Goal: Information Seeking & Learning: Learn about a topic

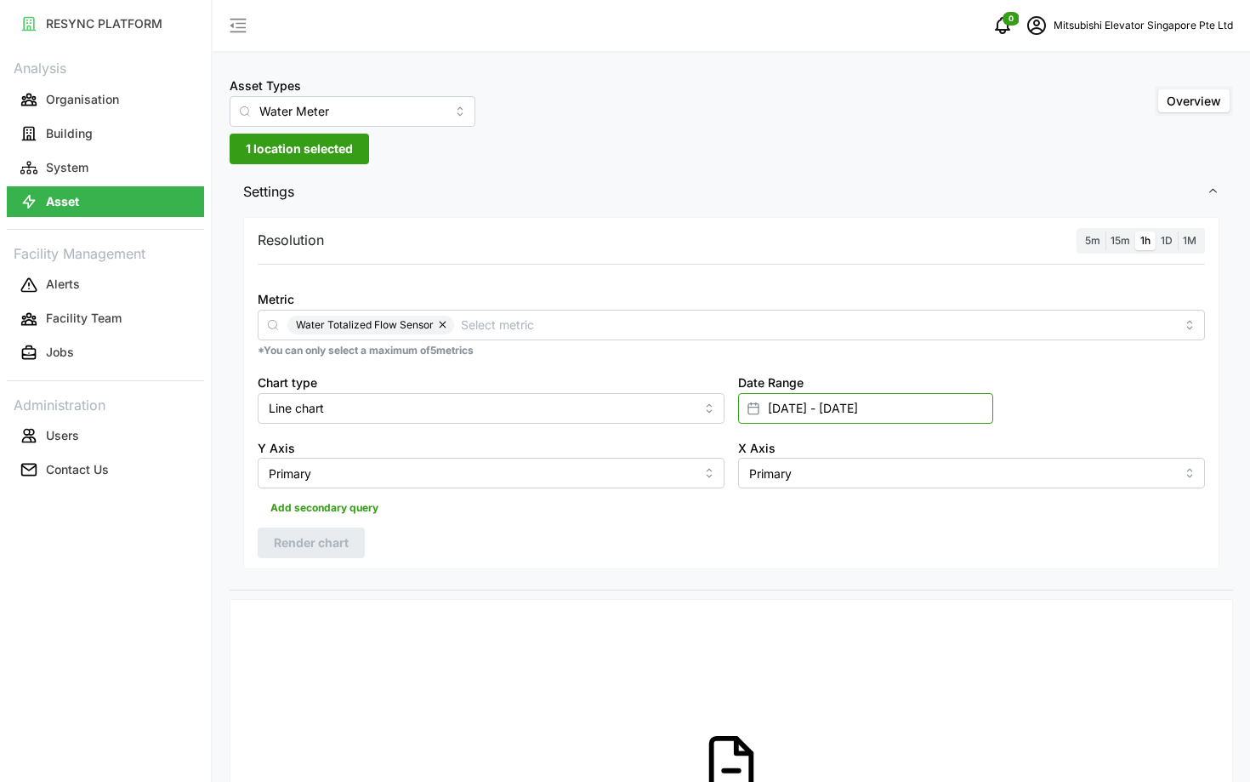
click at [928, 410] on input "[DATE] - [DATE]" at bounding box center [865, 408] width 255 height 31
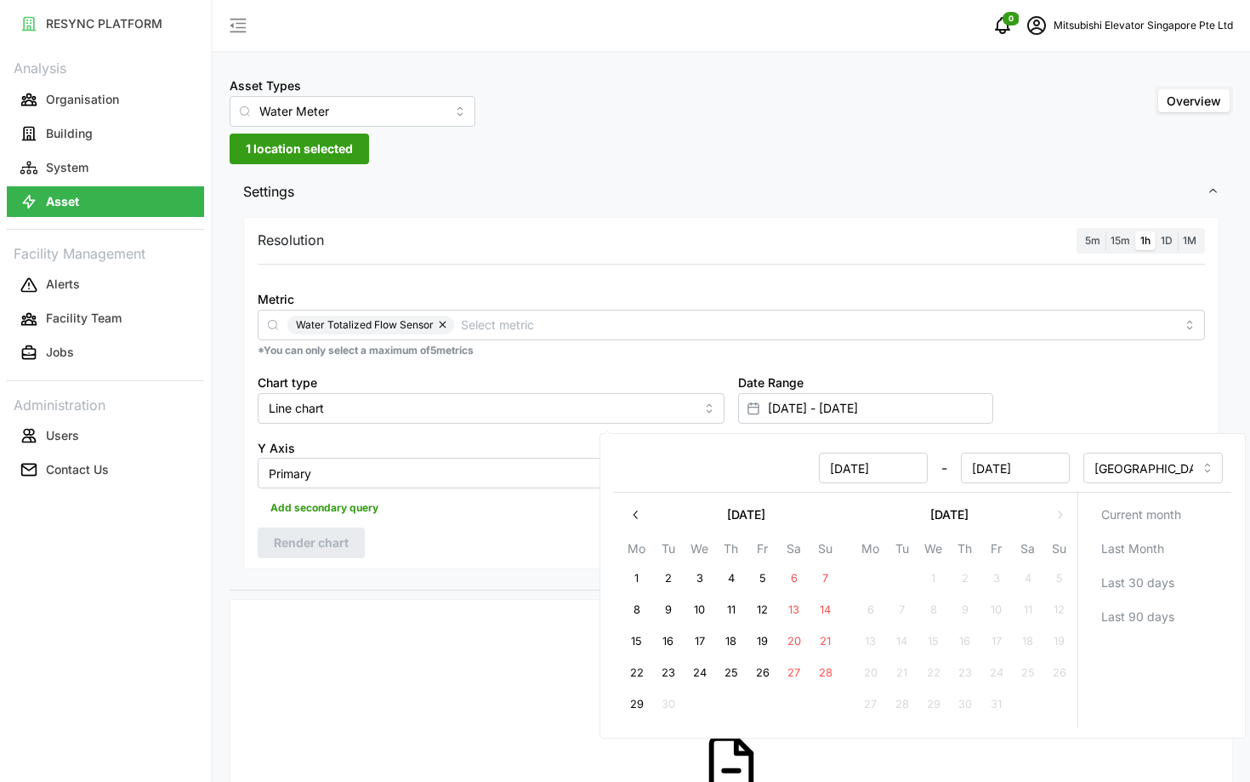
click at [646, 699] on button "29" at bounding box center [637, 704] width 31 height 31
type input "05 Sep 2025 - 29 Sep 2025"
type input "05 Sep 2025"
type input "29 Sep 2025"
click at [646, 699] on button "29" at bounding box center [637, 704] width 31 height 31
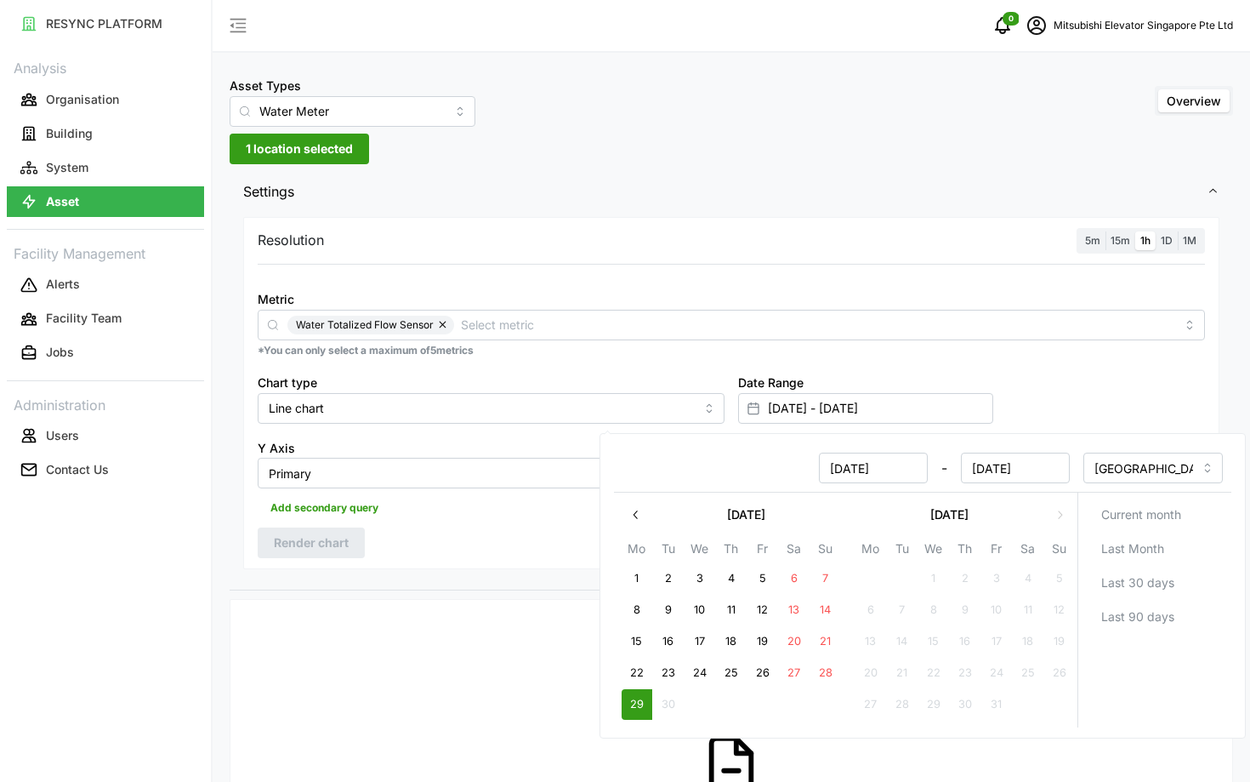
type input "29 Sep 2025 - 29 Sep 2025"
type input "29 Sep 2025"
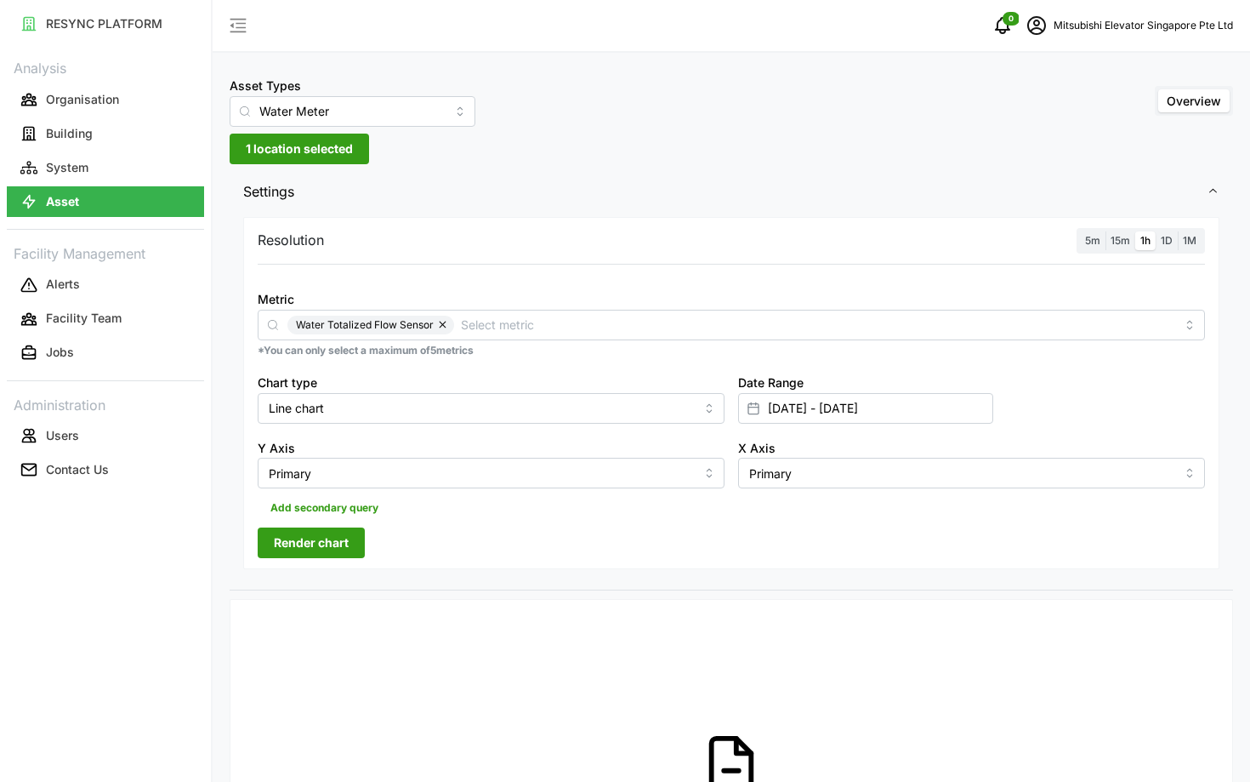
click at [339, 542] on span "Render chart" at bounding box center [311, 542] width 75 height 29
click at [1097, 248] on label "5m" at bounding box center [1093, 241] width 26 height 20
click at [1080, 231] on input "5m" at bounding box center [1080, 231] width 0 height 0
click at [311, 545] on span "Render chart" at bounding box center [311, 542] width 75 height 29
click at [1033, 29] on icon "schedule" at bounding box center [1036, 25] width 19 height 19
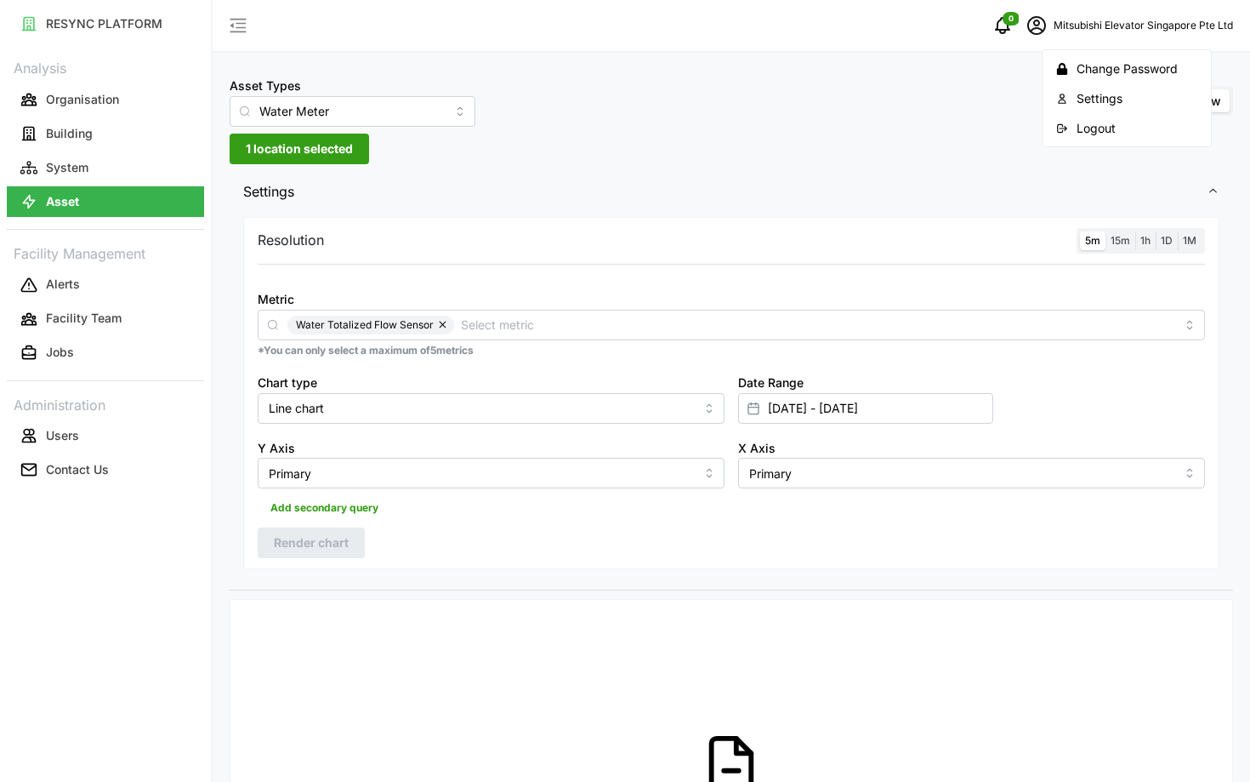
click at [1069, 128] on button "Logout" at bounding box center [1127, 128] width 162 height 30
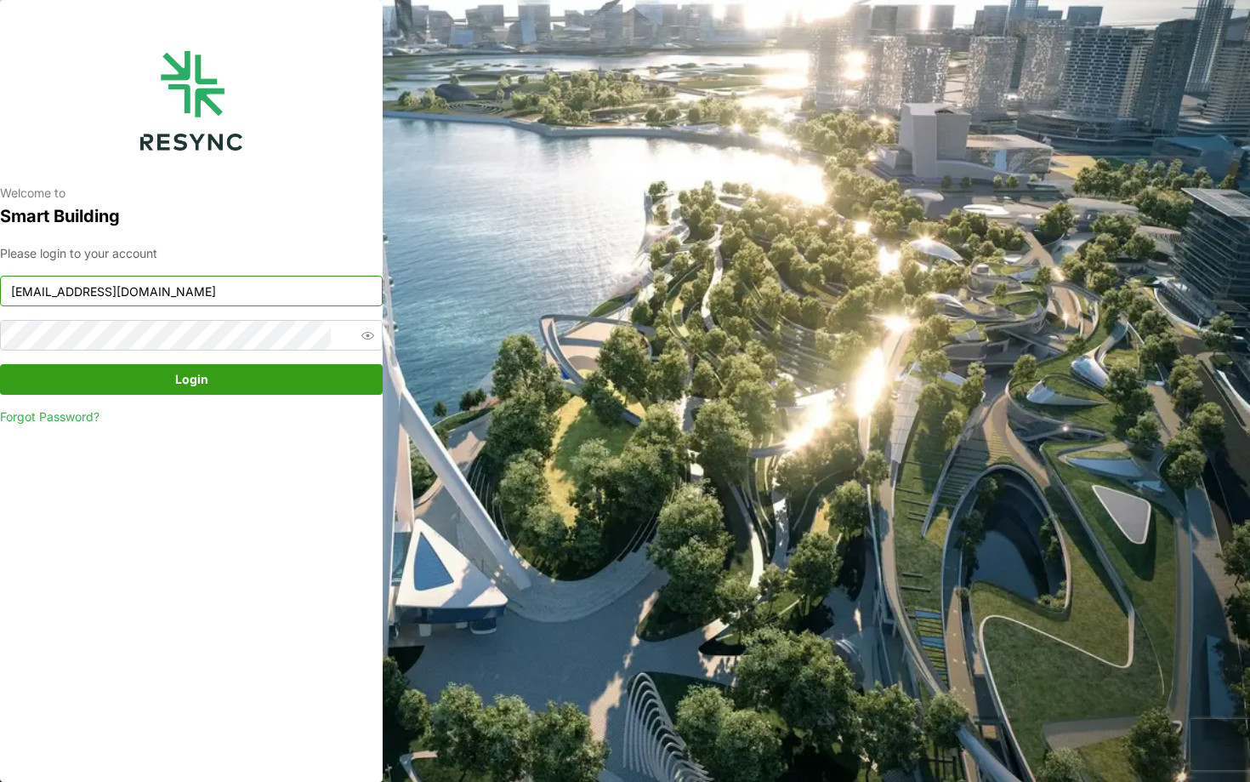
click at [287, 287] on input "[EMAIL_ADDRESS][DOMAIN_NAME]" at bounding box center [191, 291] width 383 height 31
type input "[EMAIL_ADDRESS][DOMAIN_NAME]"
click at [265, 382] on span "Login" at bounding box center [191, 379] width 350 height 29
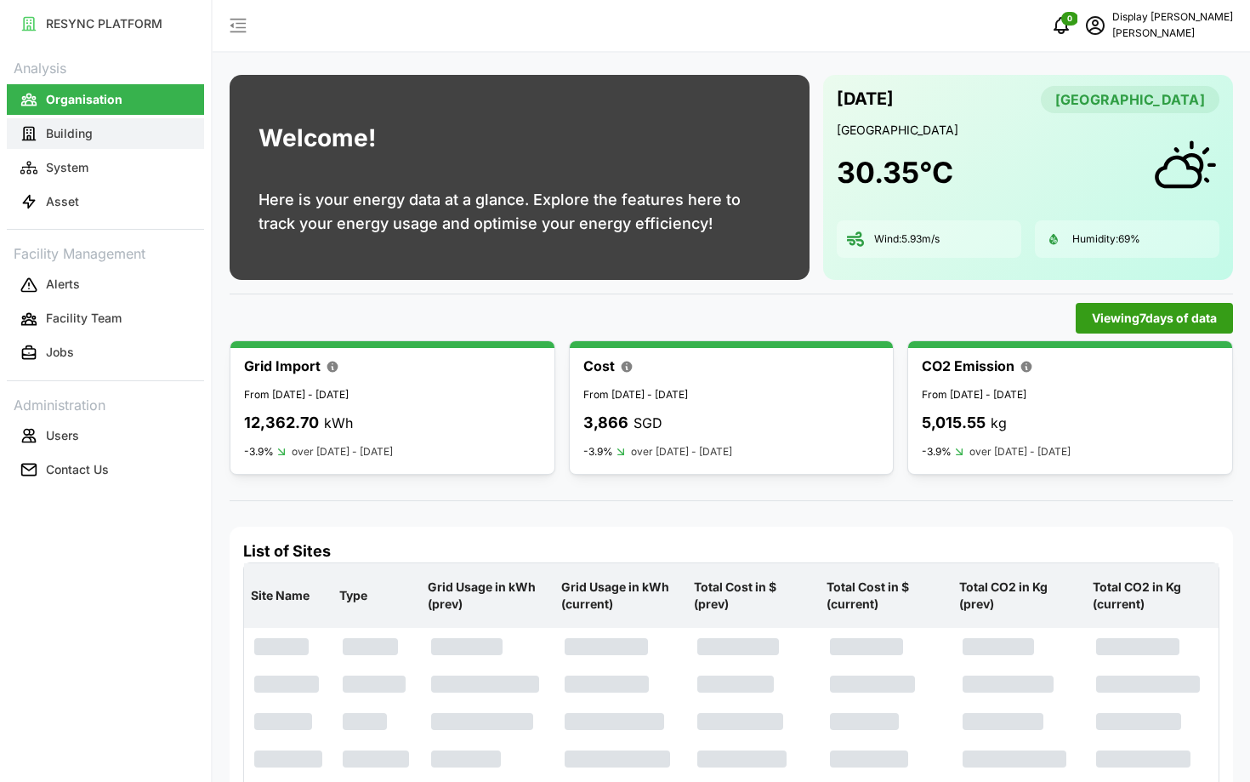
click at [75, 145] on button "Building" at bounding box center [105, 133] width 197 height 31
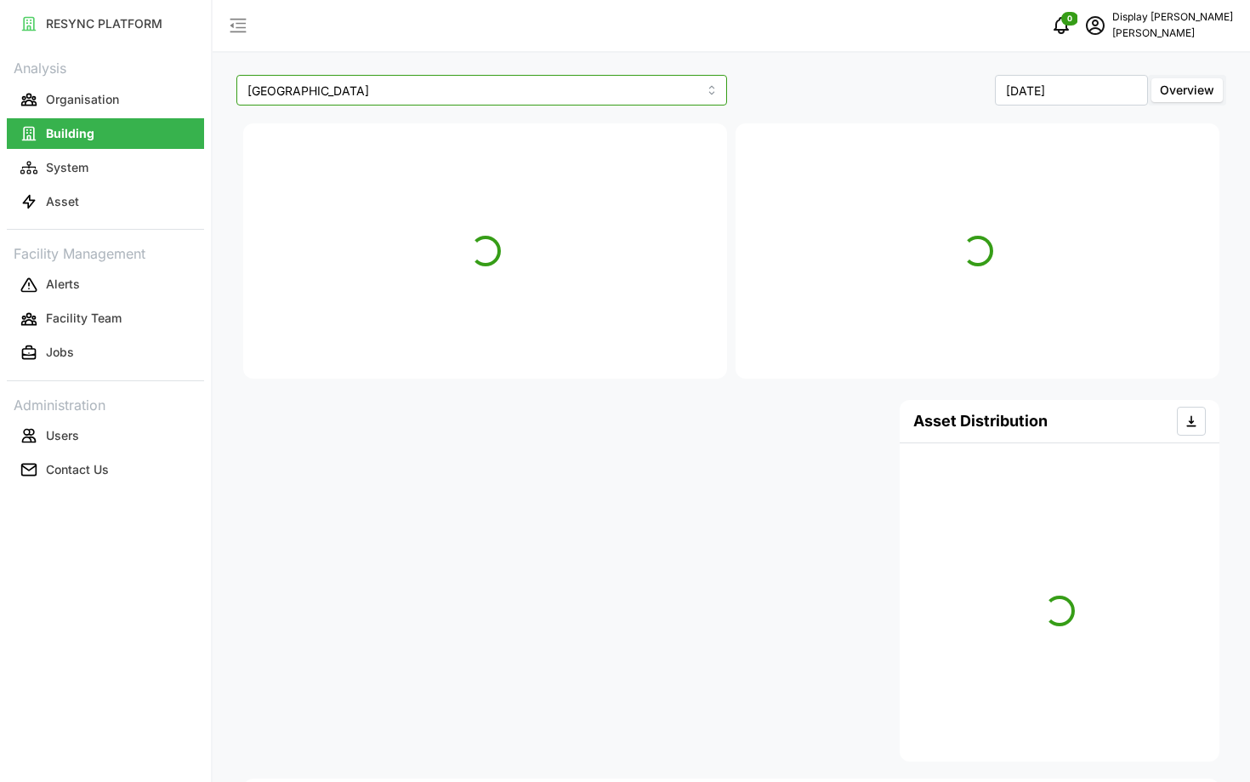
click at [467, 94] on input "Dormitory Building" at bounding box center [481, 90] width 491 height 31
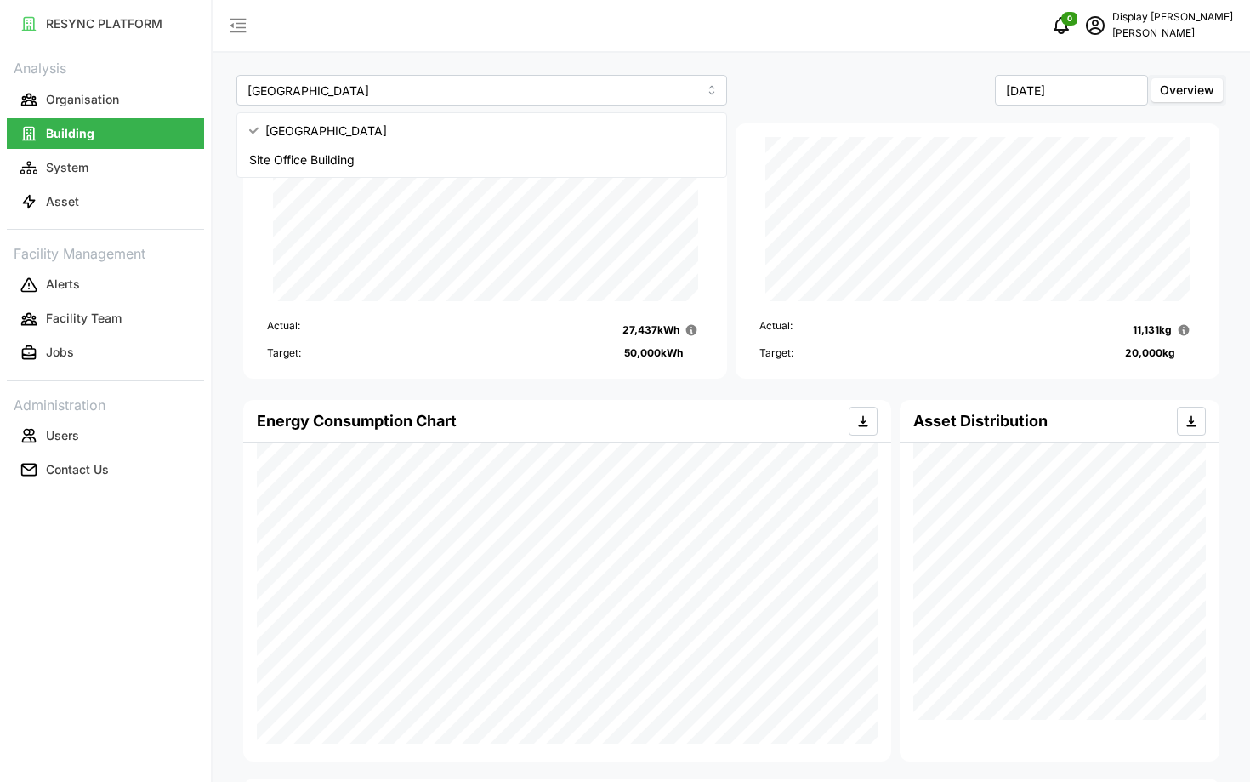
click at [827, 97] on div "September 2025 Overview" at bounding box center [981, 90] width 491 height 31
click at [548, 83] on input "Dormitory Building" at bounding box center [481, 90] width 491 height 31
click at [576, 156] on div "Site Office Building" at bounding box center [482, 159] width 482 height 29
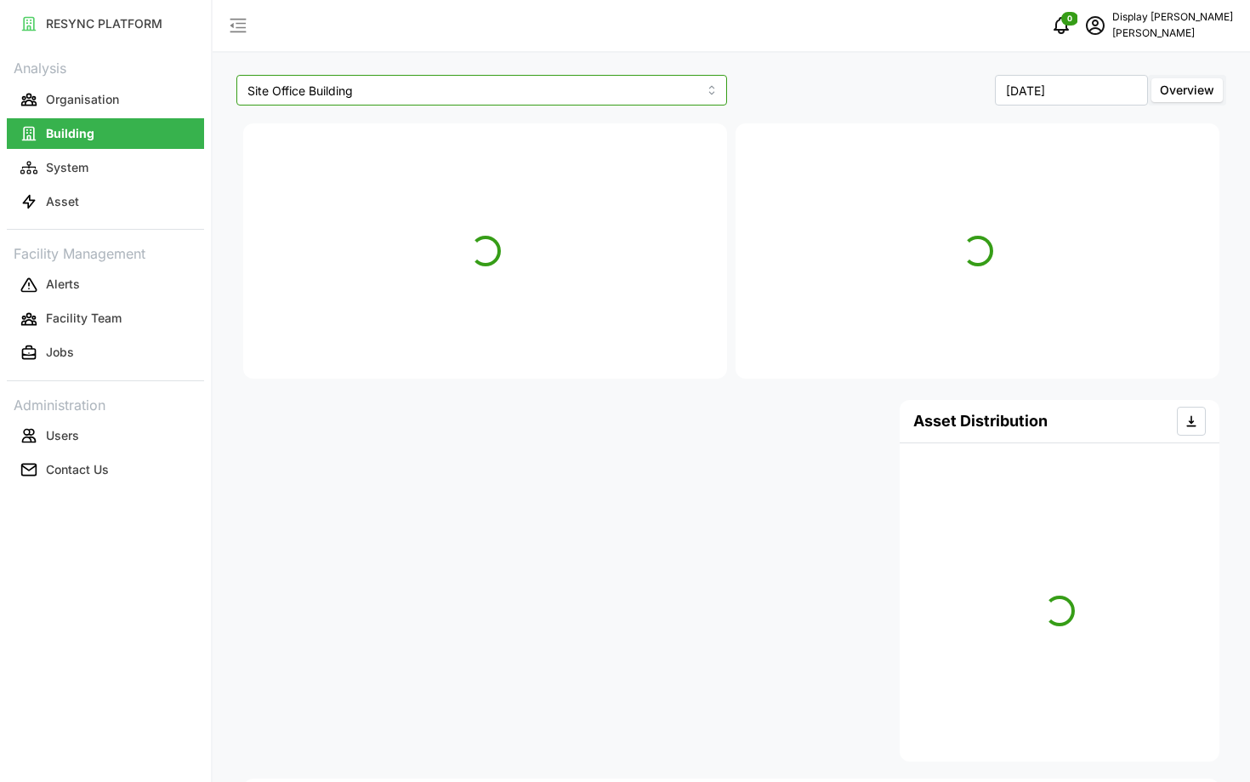
click at [545, 100] on input "Site Office Building" at bounding box center [481, 90] width 491 height 31
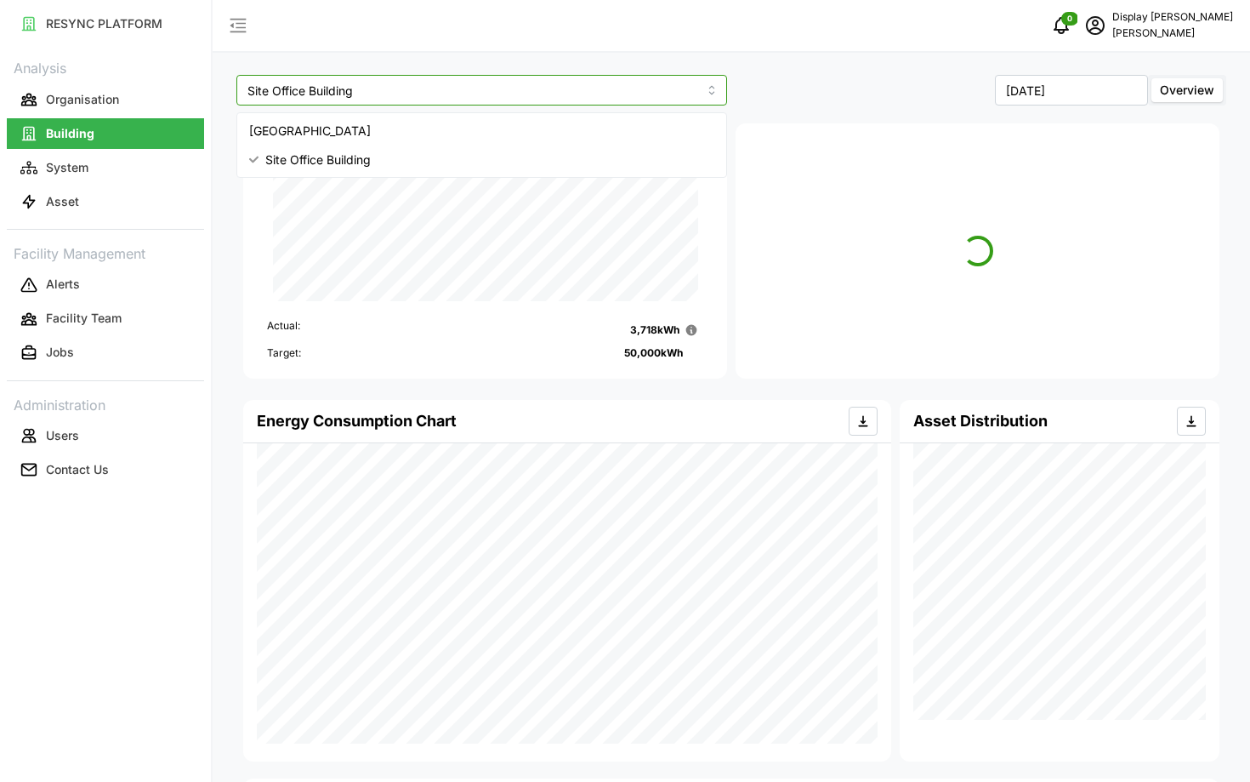
click at [565, 139] on div "Dormitory Building" at bounding box center [482, 131] width 482 height 29
click at [519, 155] on div "Site Office Building" at bounding box center [482, 159] width 482 height 29
click at [608, 142] on div "Dormitory Building" at bounding box center [482, 131] width 482 height 29
type input "Dormitory Building"
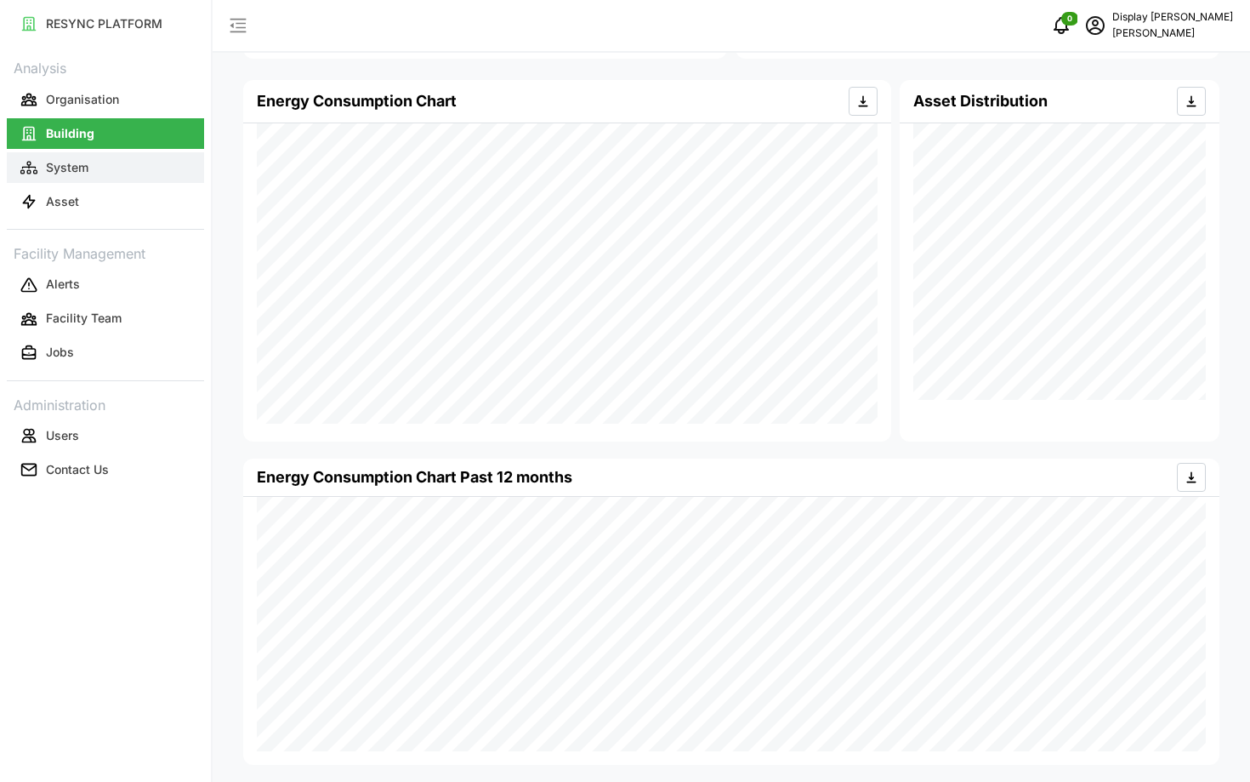
click at [90, 177] on button "System" at bounding box center [105, 167] width 197 height 31
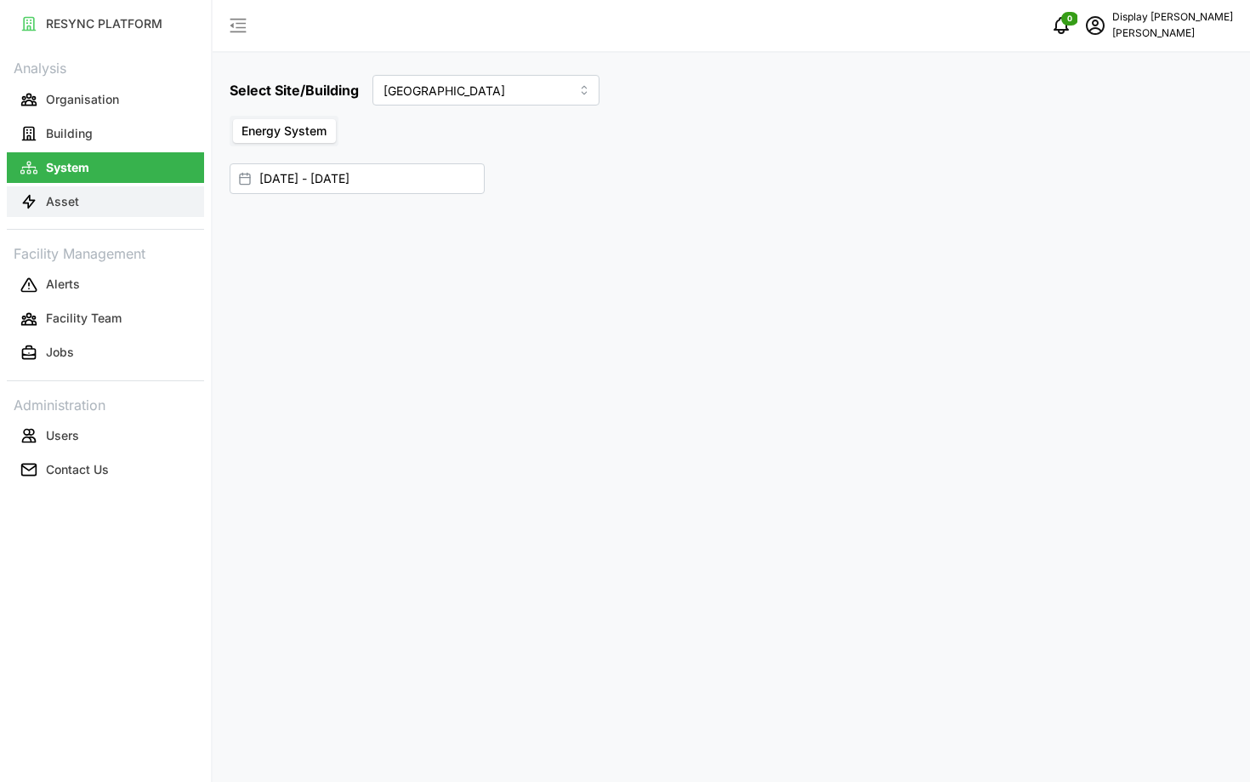
click at [108, 196] on button "Asset" at bounding box center [105, 201] width 197 height 31
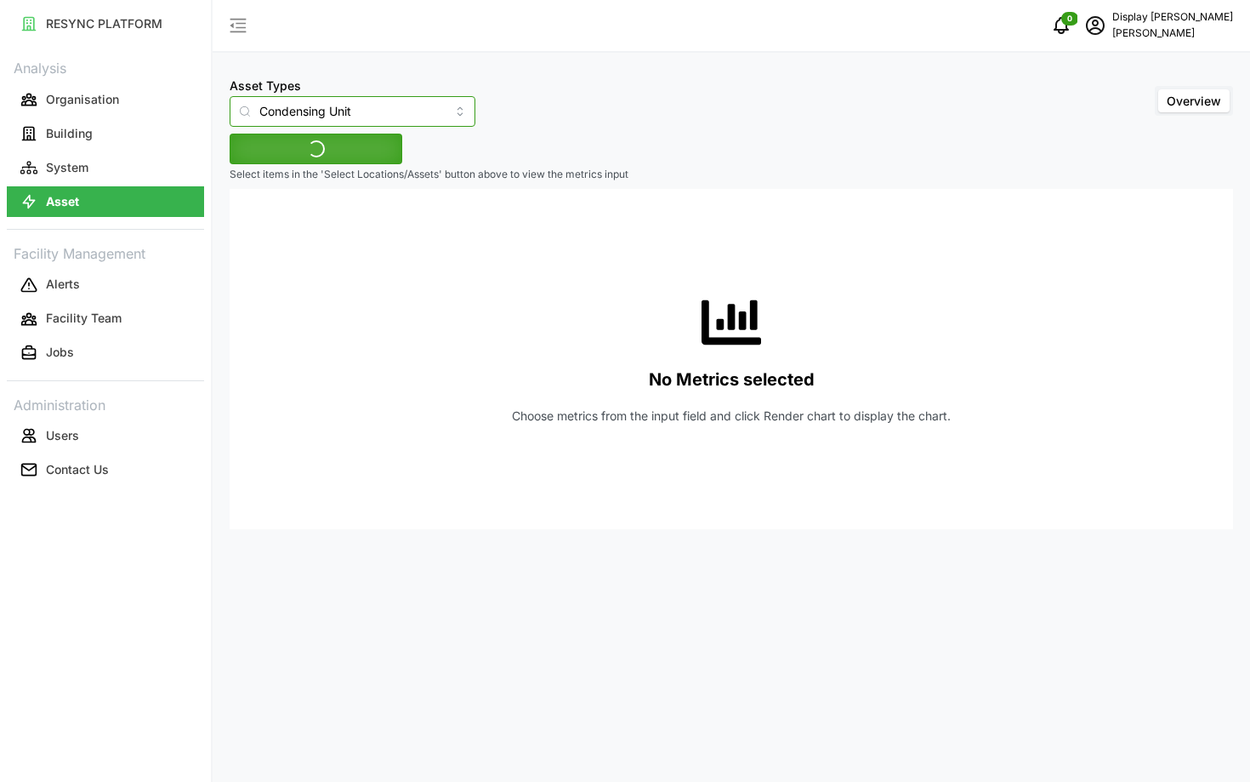
click at [326, 114] on input "Condensing Unit" at bounding box center [353, 111] width 246 height 31
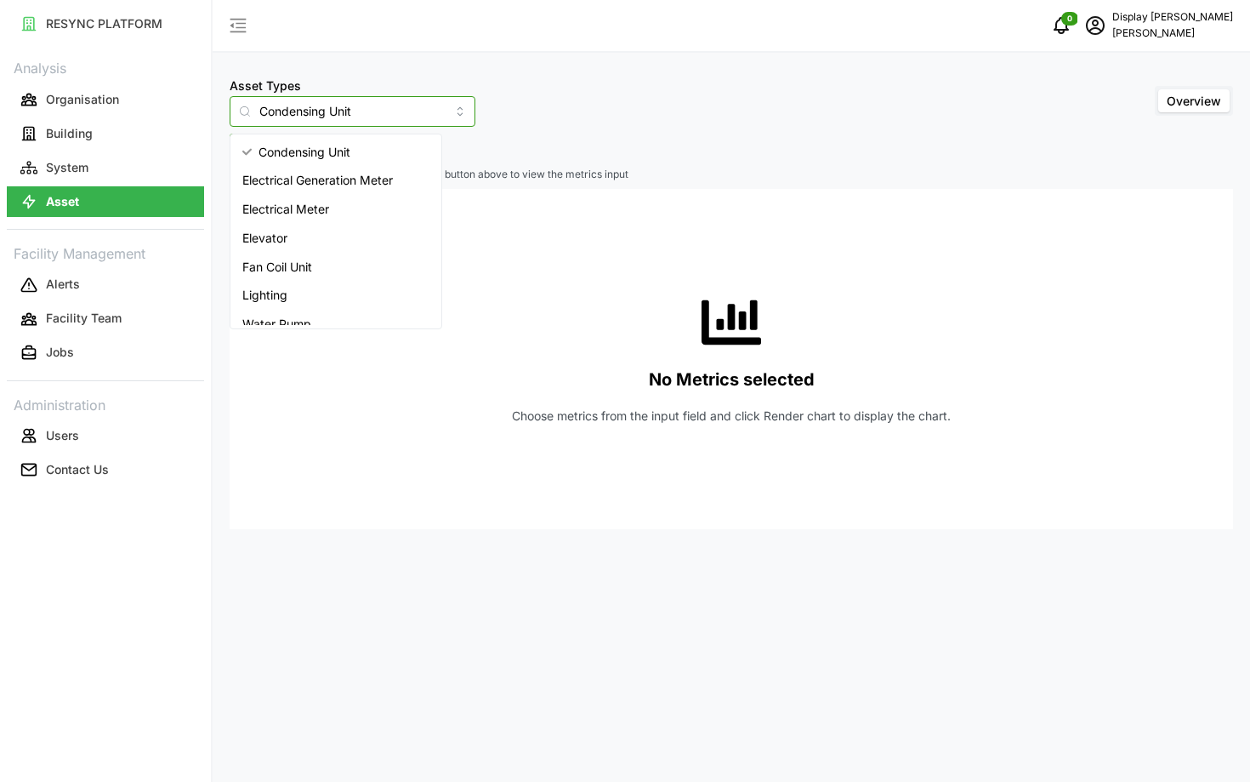
click at [302, 202] on span "Electrical Meter" at bounding box center [285, 209] width 87 height 19
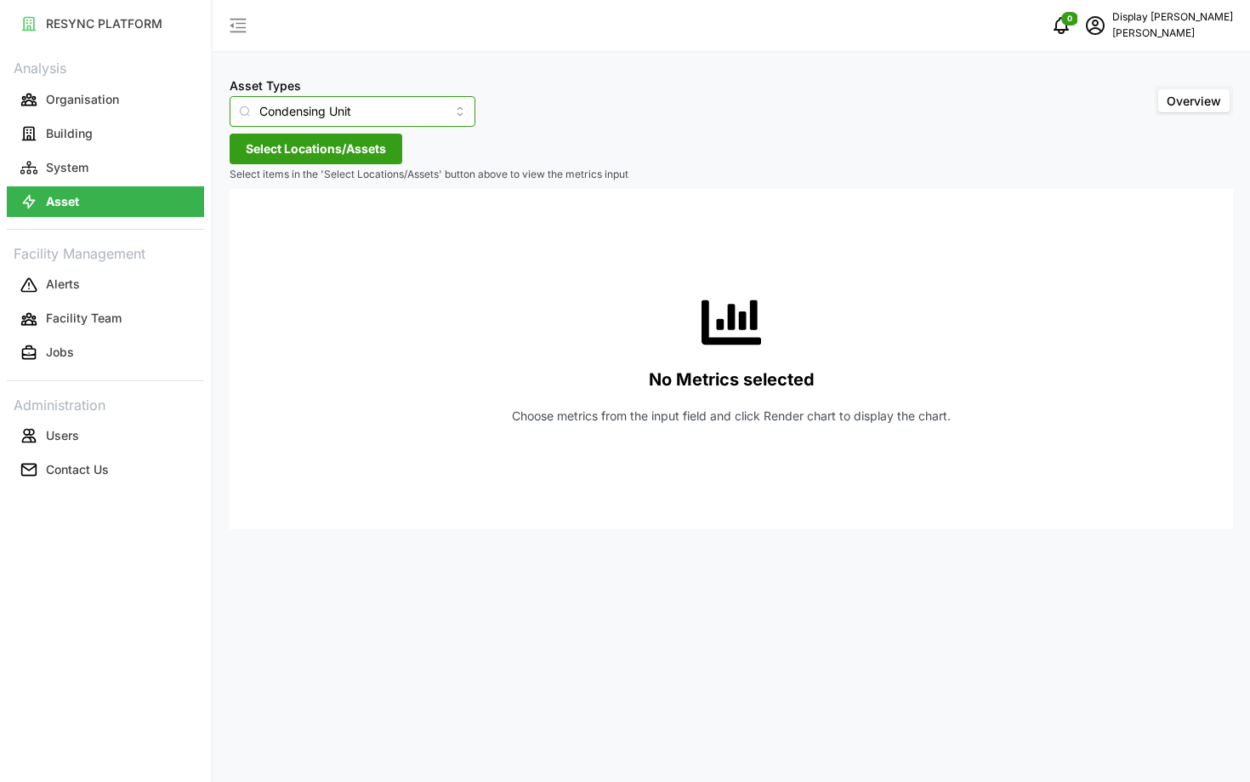
type input "Electrical Meter"
click at [303, 163] on span "Select Locations/Assets" at bounding box center [316, 177] width 140 height 29
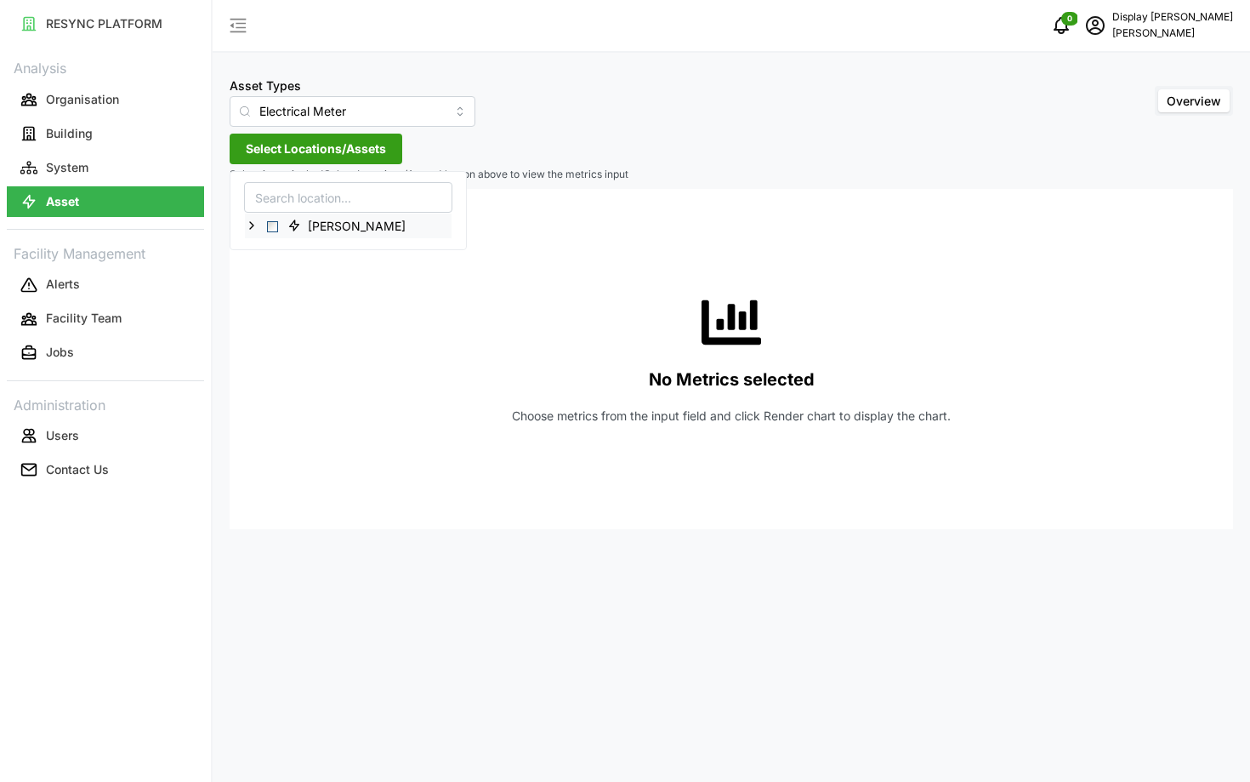
click at [255, 230] on icon at bounding box center [252, 226] width 14 height 14
click at [265, 254] on icon at bounding box center [266, 250] width 14 height 14
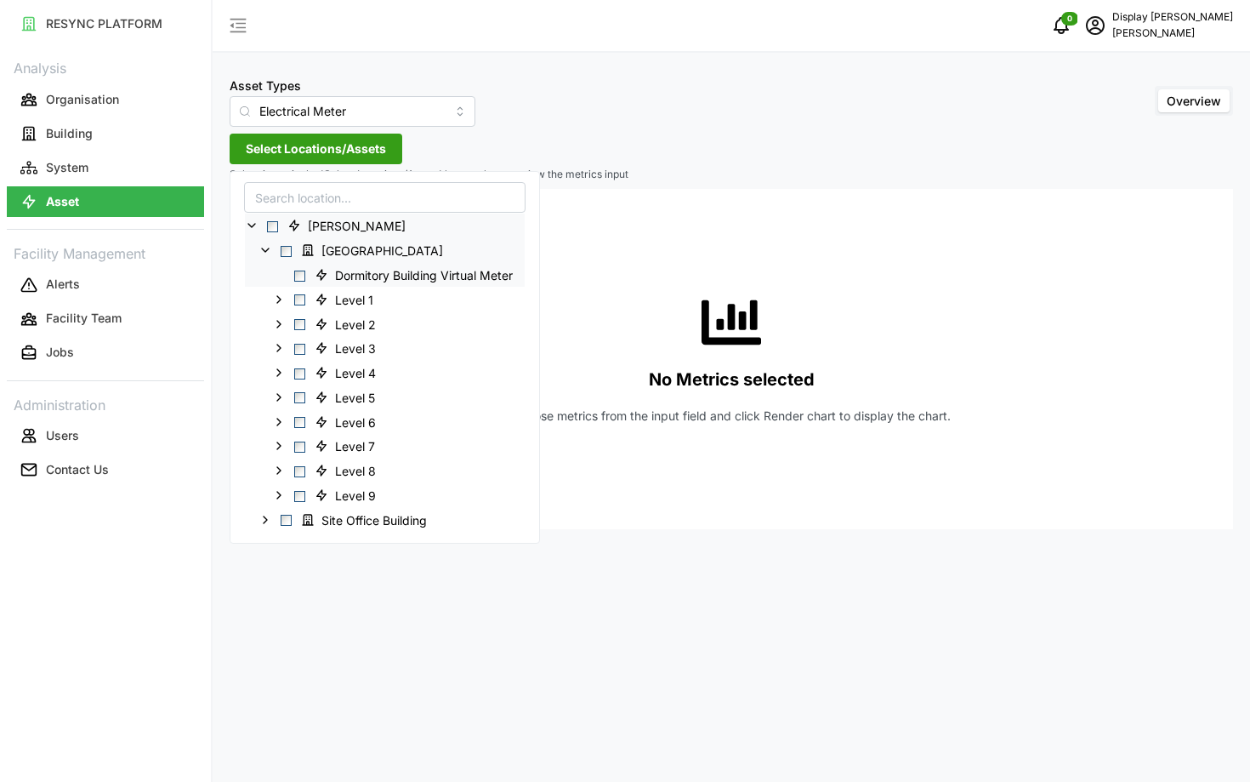
click at [300, 275] on span "Select Dormitory Building Virtual Meter" at bounding box center [299, 275] width 11 height 11
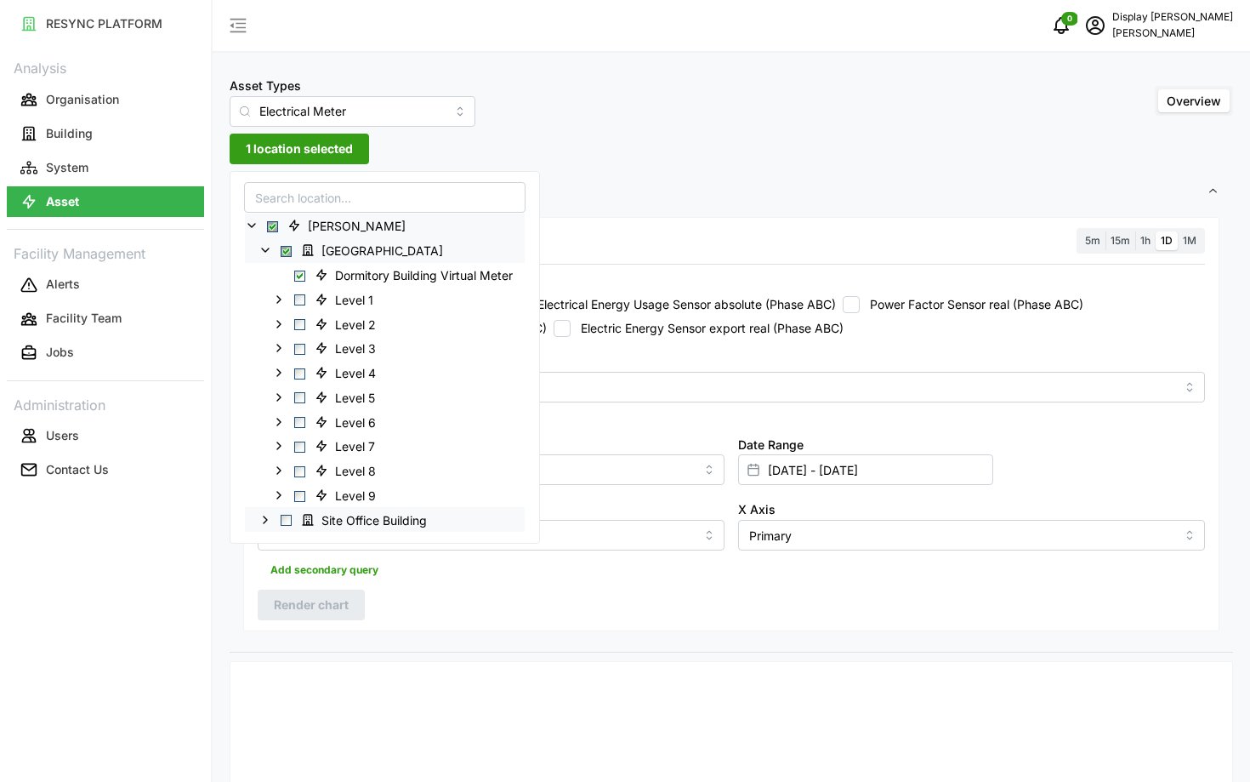
click at [269, 522] on icon at bounding box center [266, 520] width 14 height 14
click at [282, 548] on icon at bounding box center [279, 544] width 14 height 14
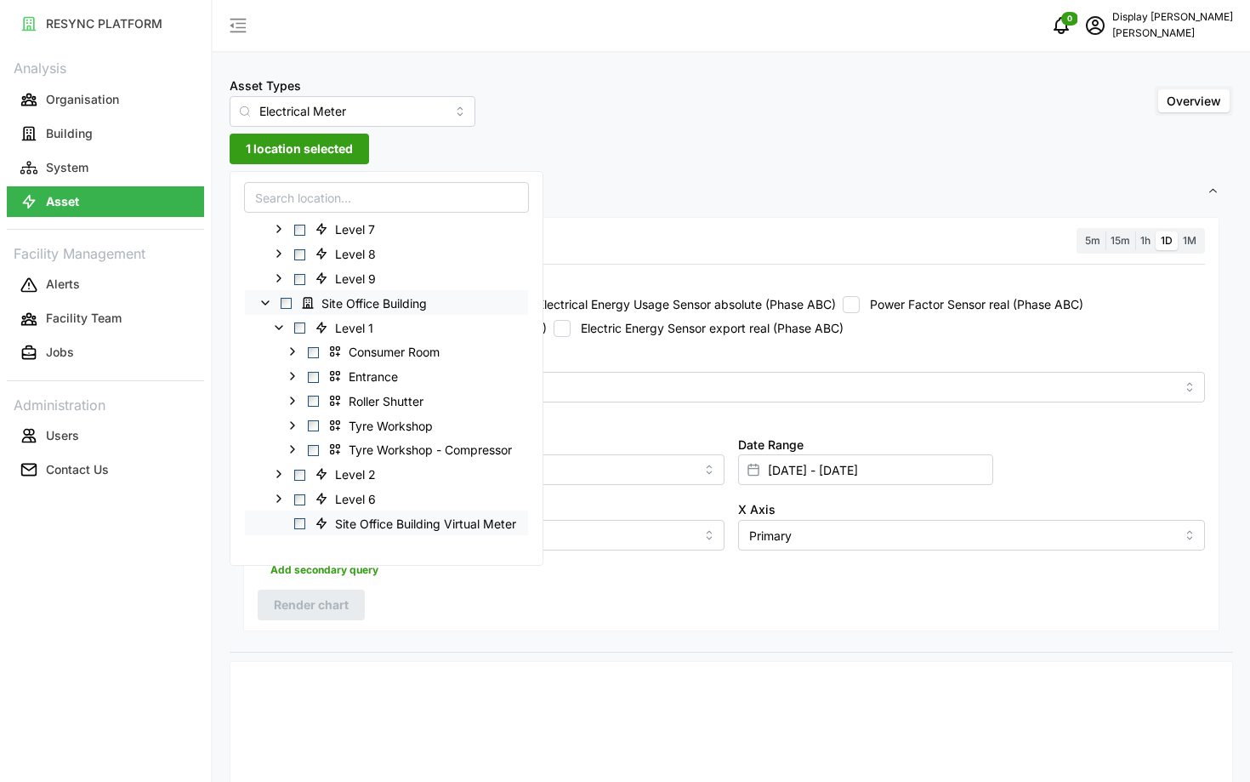
click at [296, 523] on span "Select Site Office Building Virtual Meter" at bounding box center [299, 523] width 11 height 11
click at [661, 623] on div "Resolution 5m 15m 1h 1D 1M Recommended Metrics Electric Power Sensor real (Phas…" at bounding box center [731, 424] width 976 height 415
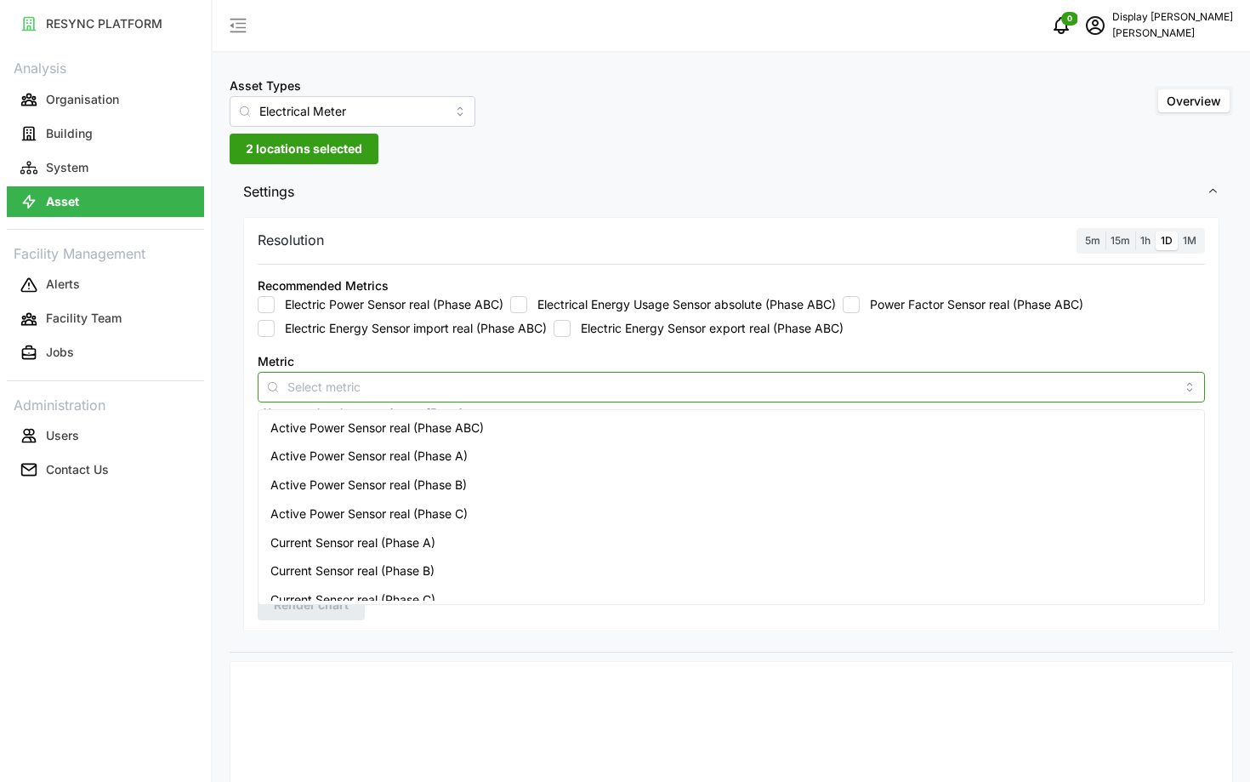
click at [451, 385] on input "Metric" at bounding box center [731, 386] width 888 height 19
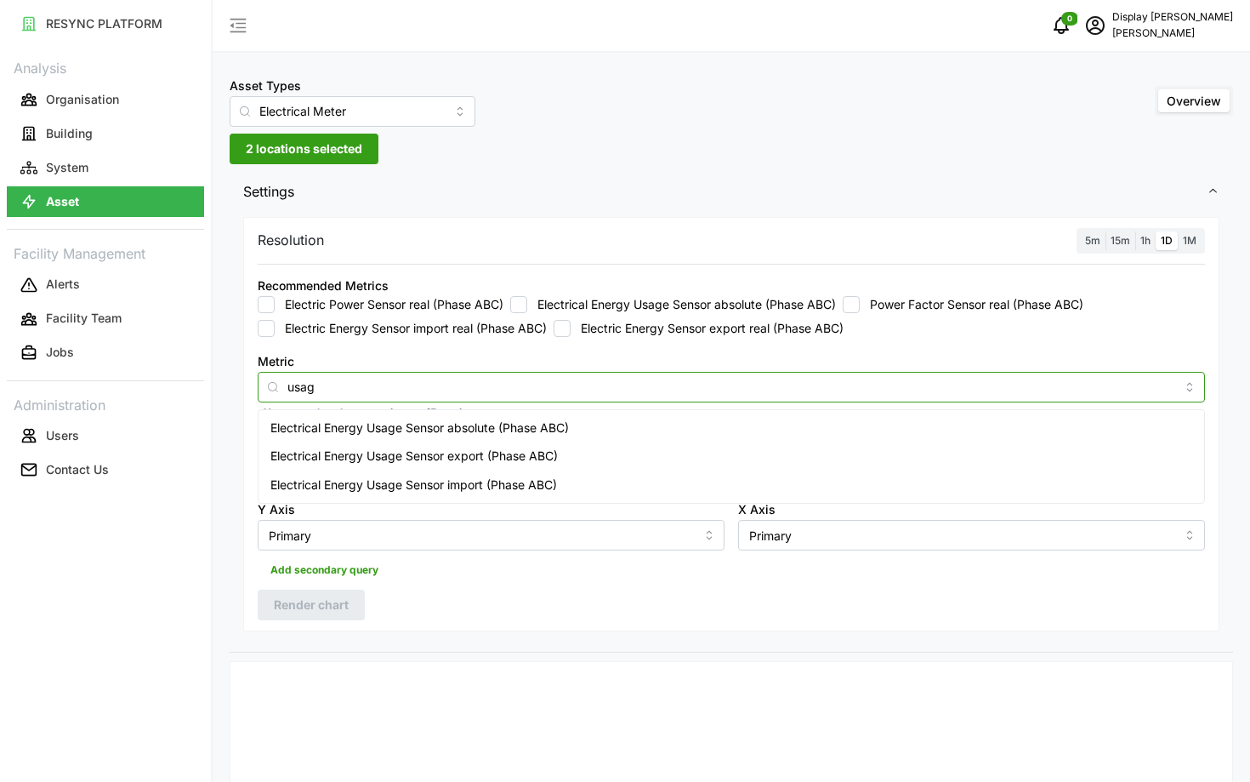
type input "usage"
click at [404, 476] on span "Electrical Energy Usage Sensor import (Phase ABC)" at bounding box center [413, 484] width 287 height 19
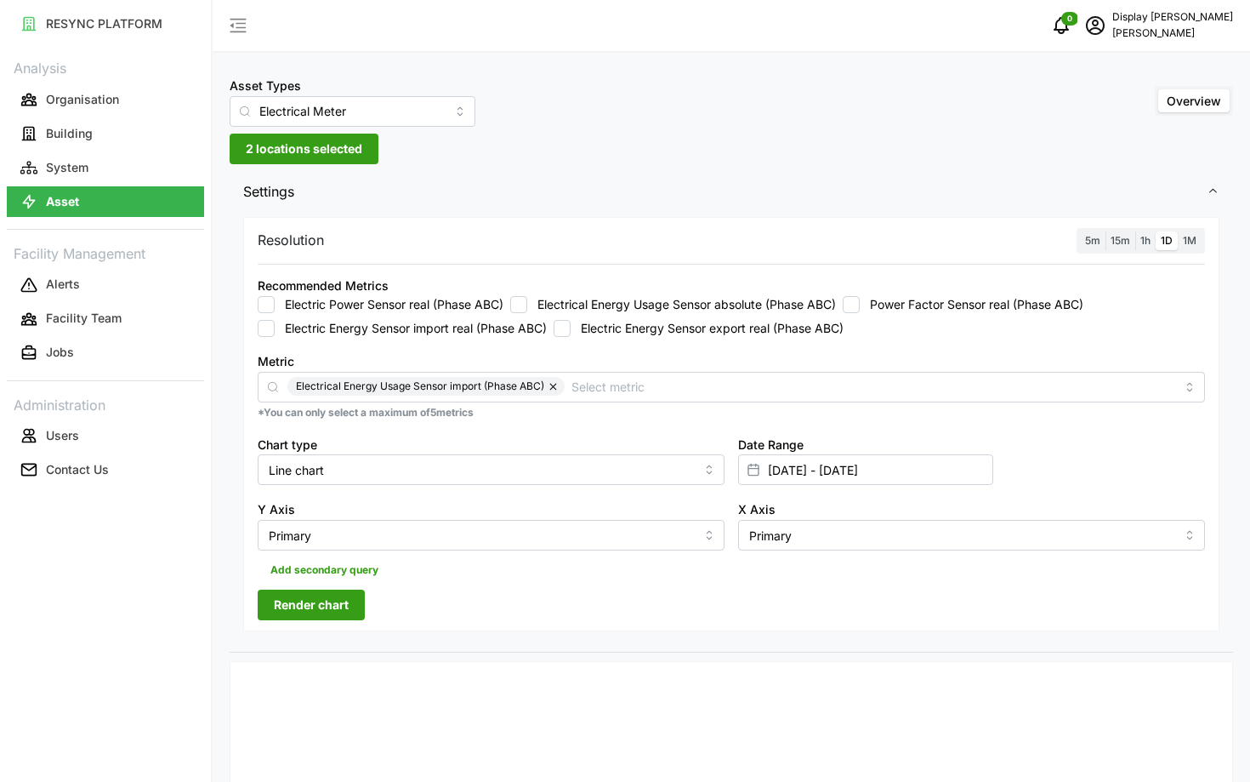
click at [868, 474] on input "29 Sep 2025 - 29 Sep 2025" at bounding box center [865, 469] width 255 height 31
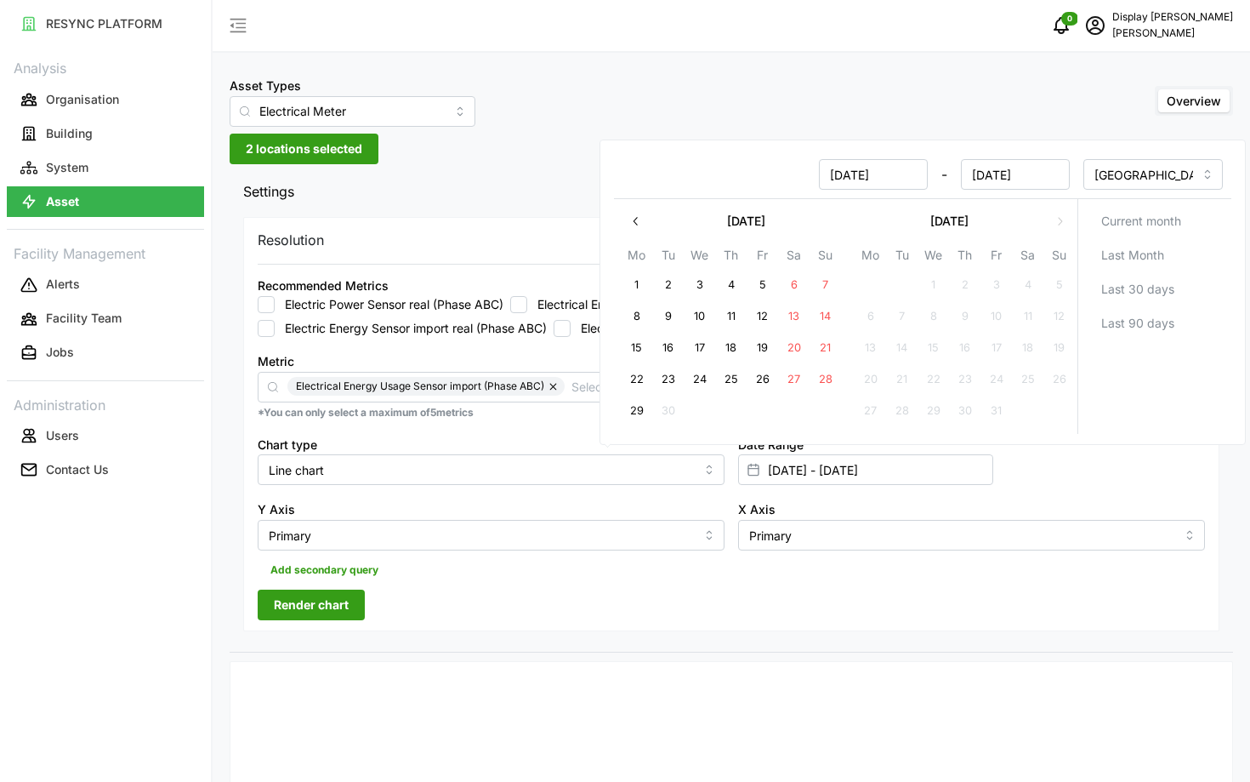
click at [645, 221] on button "button" at bounding box center [636, 221] width 31 height 31
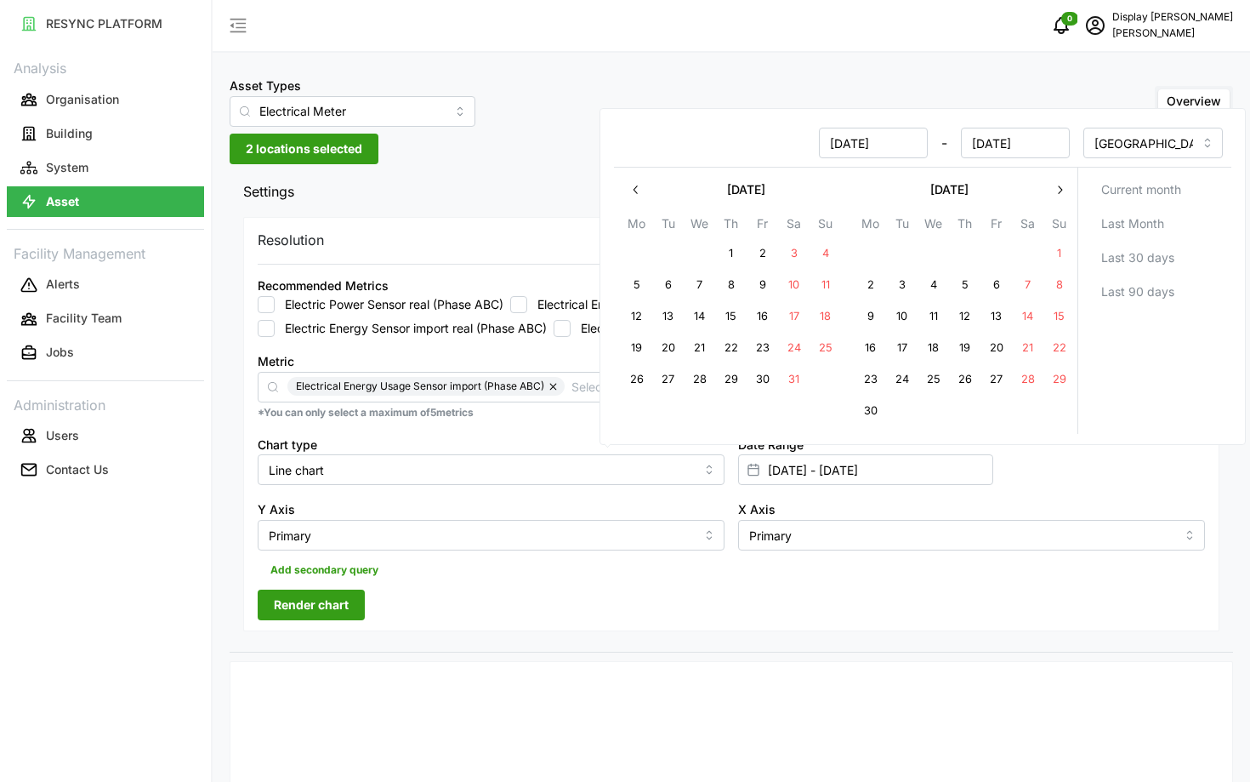
click at [633, 198] on button "button" at bounding box center [636, 189] width 31 height 31
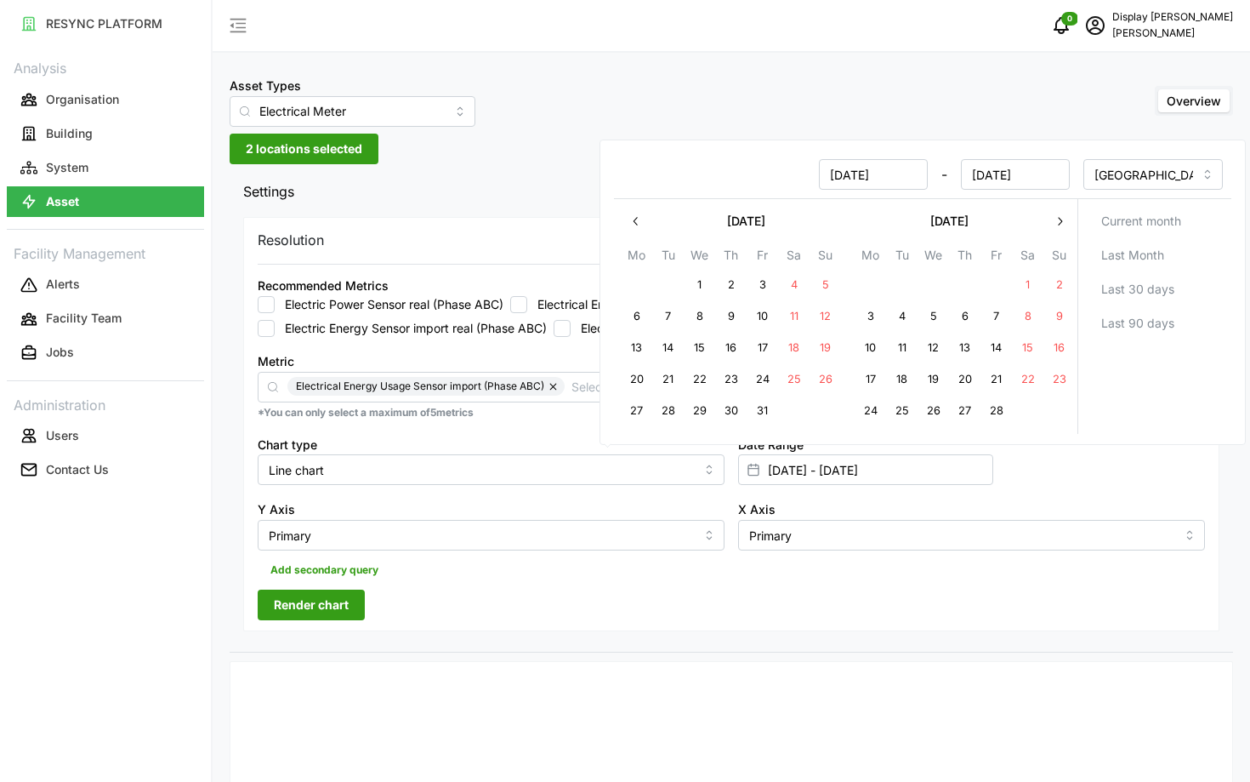
click at [633, 198] on div at bounding box center [922, 198] width 617 height 1
click at [638, 221] on icon "button" at bounding box center [636, 221] width 14 height 14
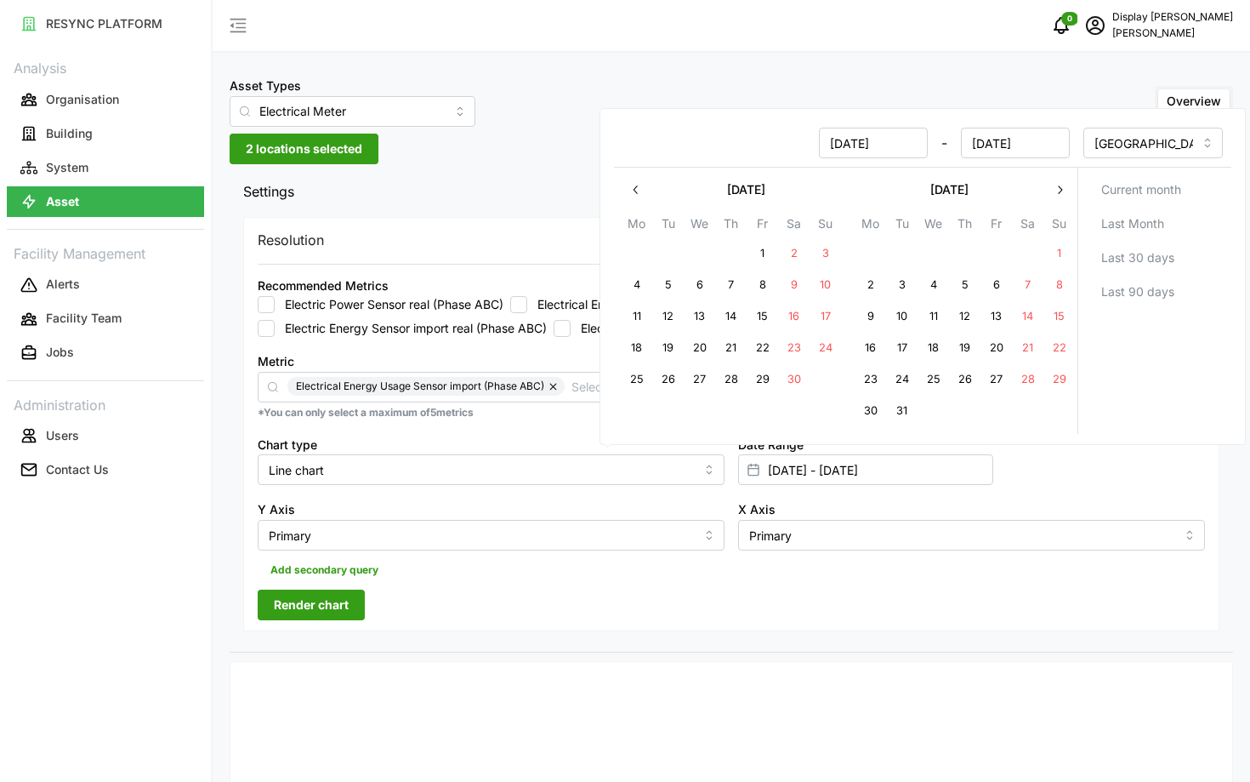
click at [1064, 325] on button "15" at bounding box center [1059, 316] width 31 height 31
type input "15 Dec 2024 - 29 Sep 2025"
type input "15 Dec 2024"
click at [1062, 191] on icon "button" at bounding box center [1060, 190] width 14 height 14
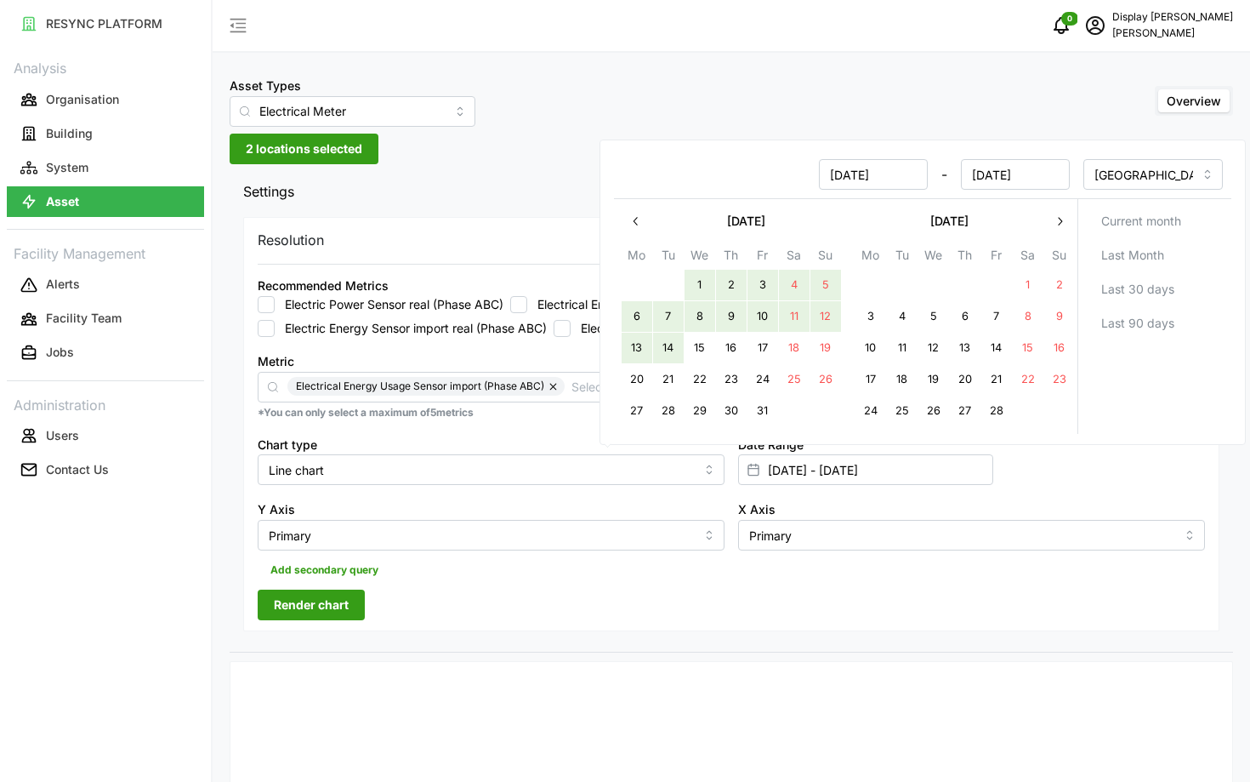
click at [679, 338] on button "14" at bounding box center [668, 348] width 31 height 31
type input "15 Dec 2024 - 14 Jan 2025"
type input "14 Jan 2025"
click at [697, 554] on div "Y Axis Primary" at bounding box center [491, 524] width 481 height 65
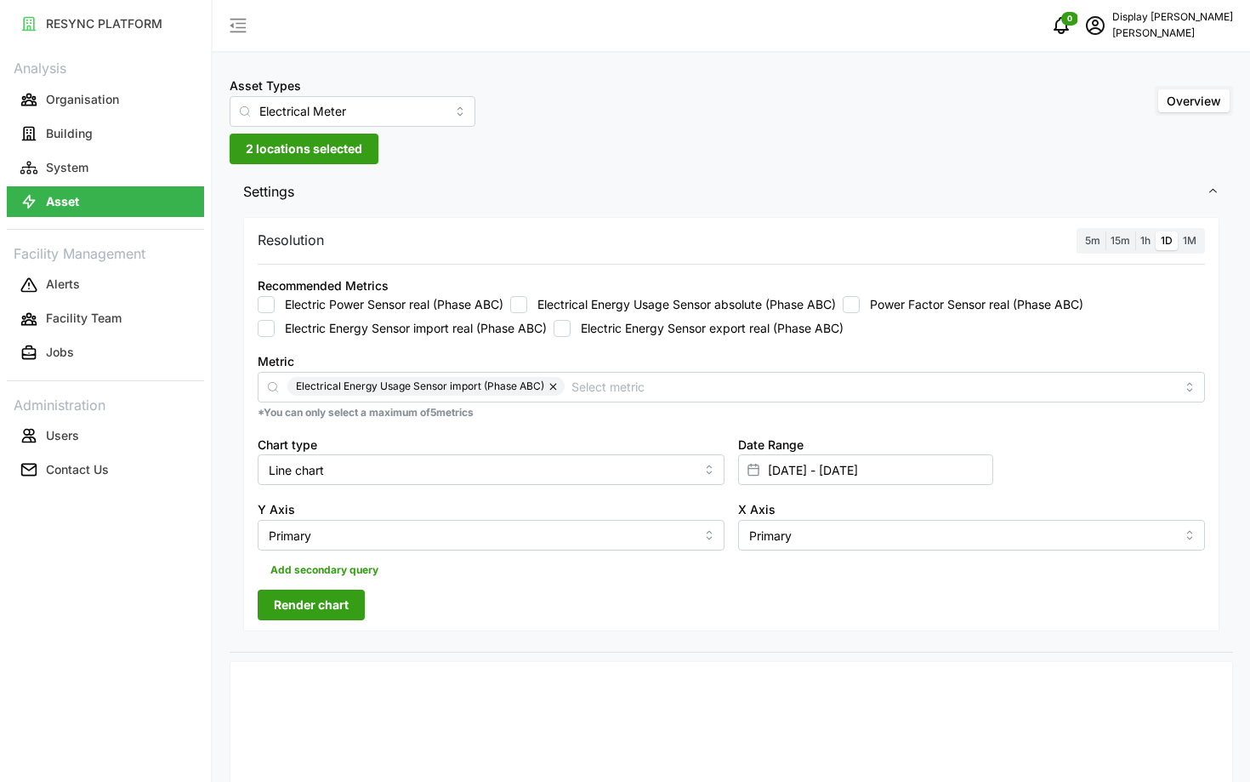
click at [338, 611] on span "Render chart" at bounding box center [311, 604] width 75 height 29
click at [940, 473] on input "15 Dec 2024 - 14 Jan 2025" at bounding box center [865, 469] width 255 height 31
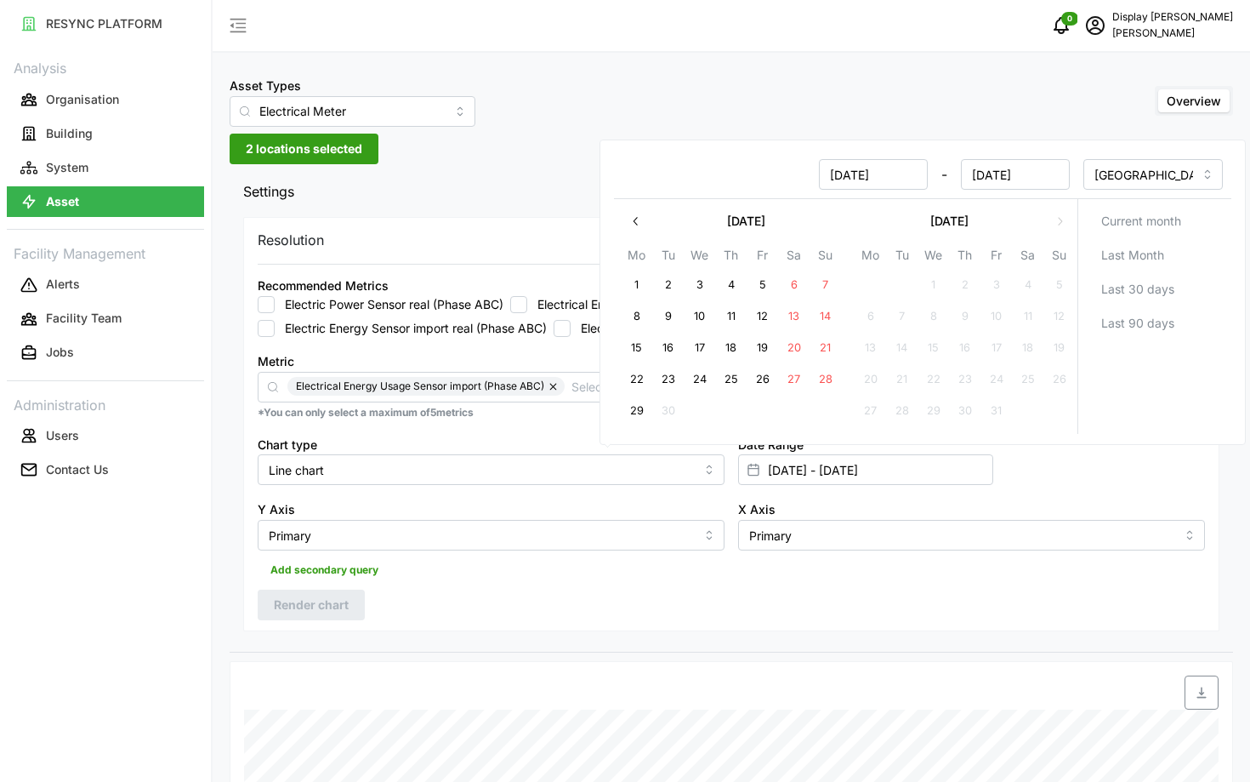
click at [1027, 493] on div "X Axis Primary" at bounding box center [971, 524] width 481 height 65
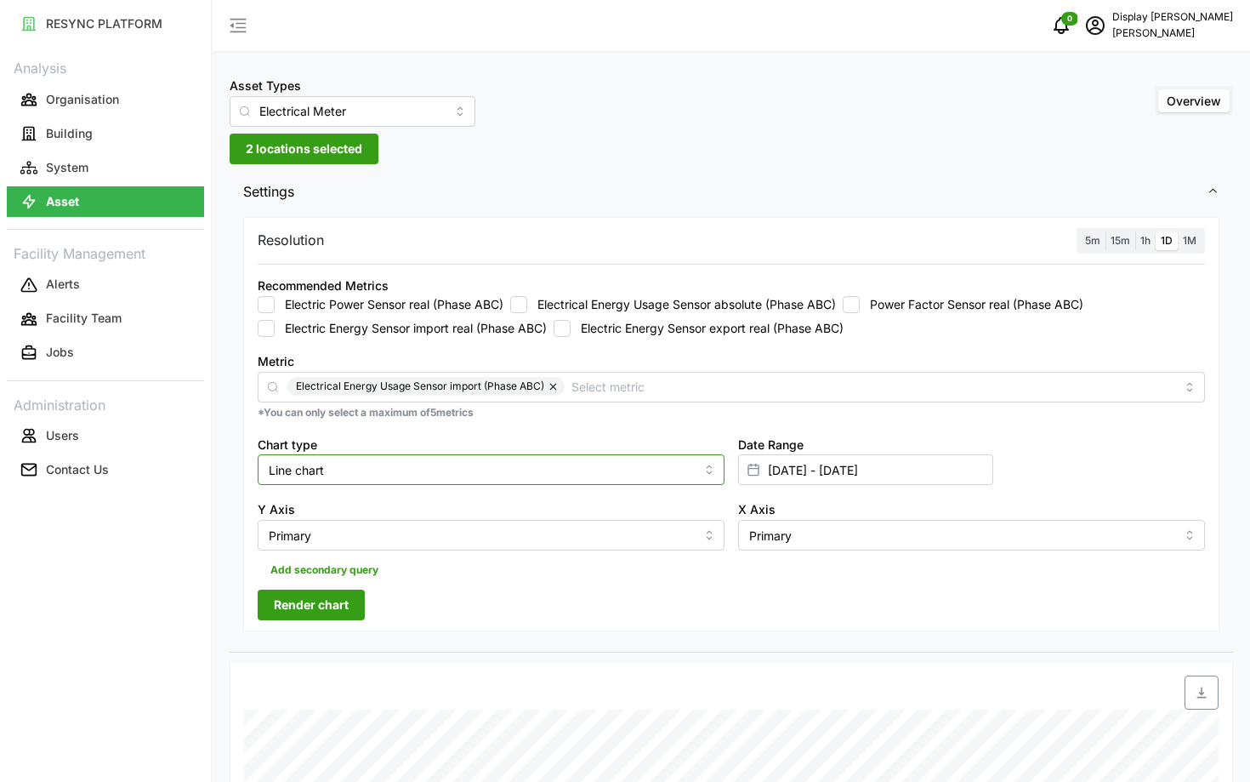
click at [498, 485] on input "Line chart" at bounding box center [491, 469] width 467 height 31
click at [505, 525] on div "Bar chart" at bounding box center [491, 539] width 458 height 29
type input "Bar chart"
click at [321, 609] on span "Render chart" at bounding box center [311, 604] width 75 height 29
click at [1186, 242] on span "1M" at bounding box center [1190, 240] width 14 height 13
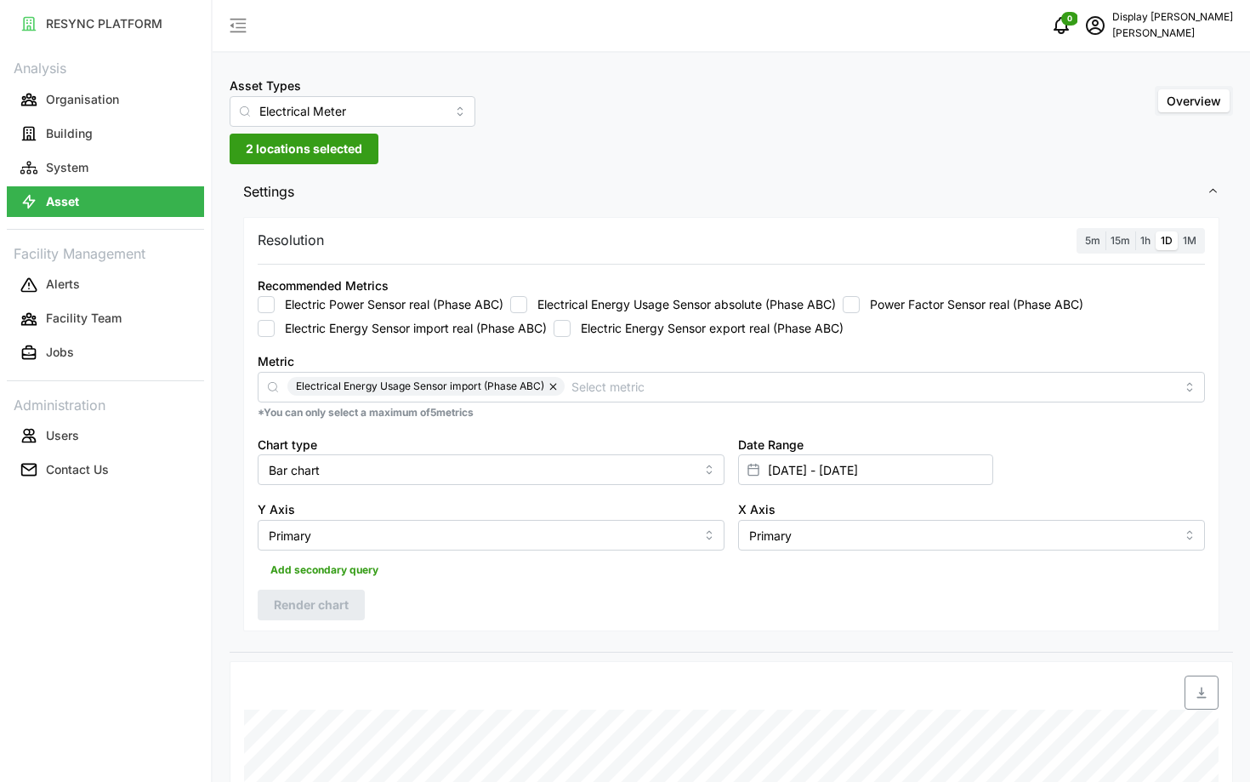
click at [1178, 231] on input "1M" at bounding box center [1178, 231] width 0 height 0
click at [269, 606] on button "Render chart" at bounding box center [311, 604] width 107 height 31
click at [828, 464] on input "15 Dec 2024 - 14 Jan 2025" at bounding box center [865, 469] width 255 height 31
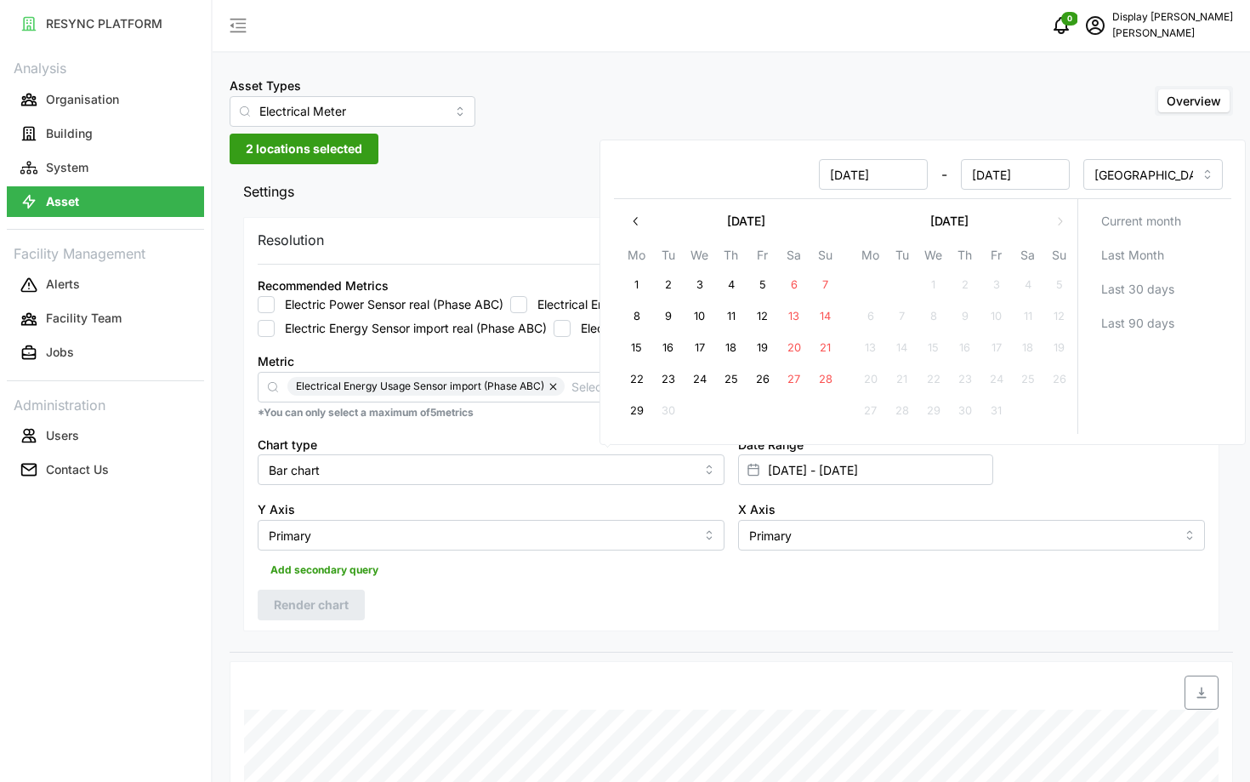
click at [633, 220] on icon "button" at bounding box center [636, 221] width 14 height 14
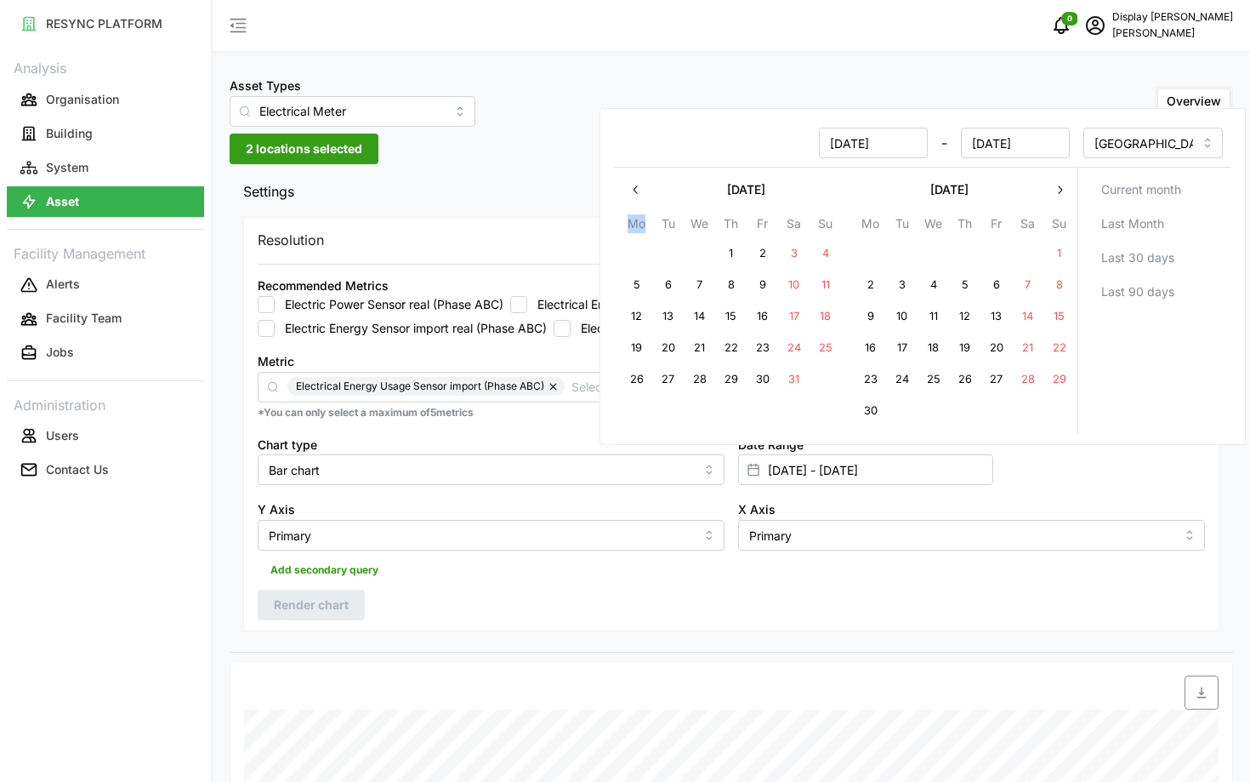
click at [633, 220] on th "Mo" at bounding box center [636, 225] width 31 height 25
click at [637, 191] on icon "button" at bounding box center [636, 190] width 14 height 14
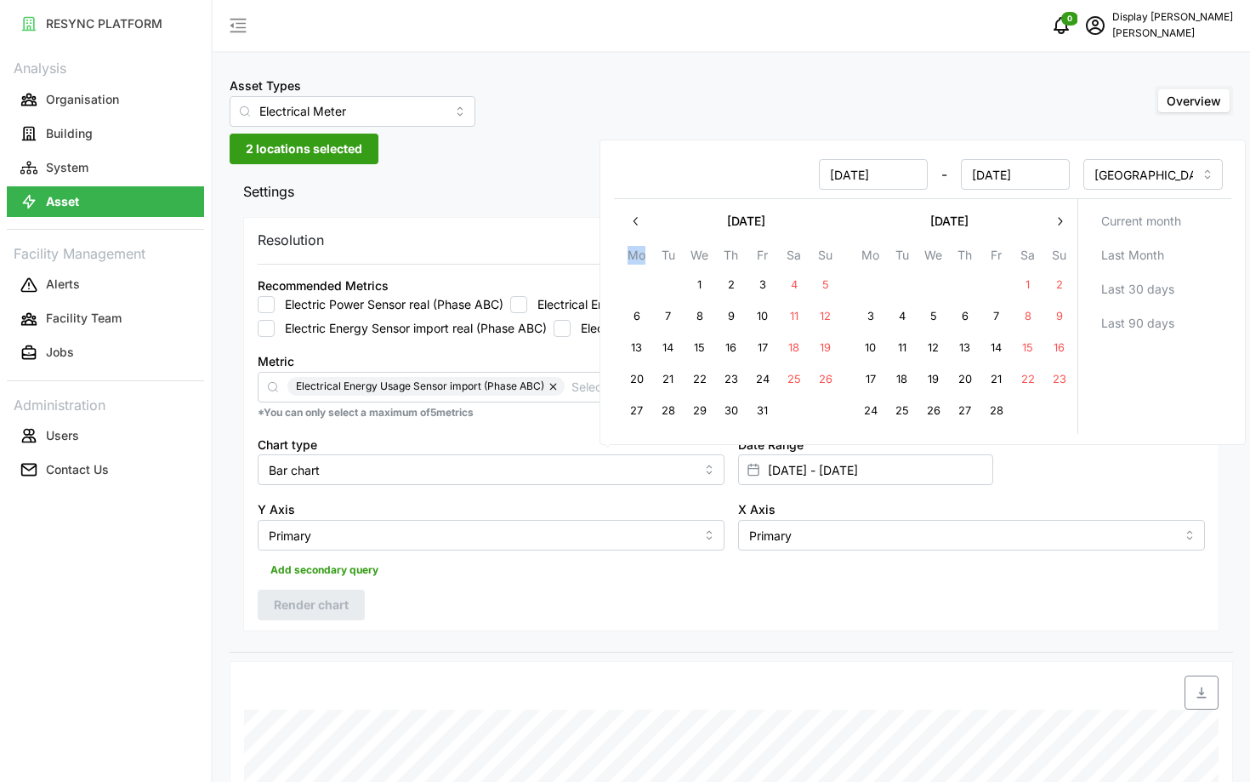
click at [711, 343] on button "15" at bounding box center [700, 348] width 31 height 31
type input "14 Jan 2025 - 15 Jan 2025"
type input "14 Jan 2025"
type input "15 Jan 2025"
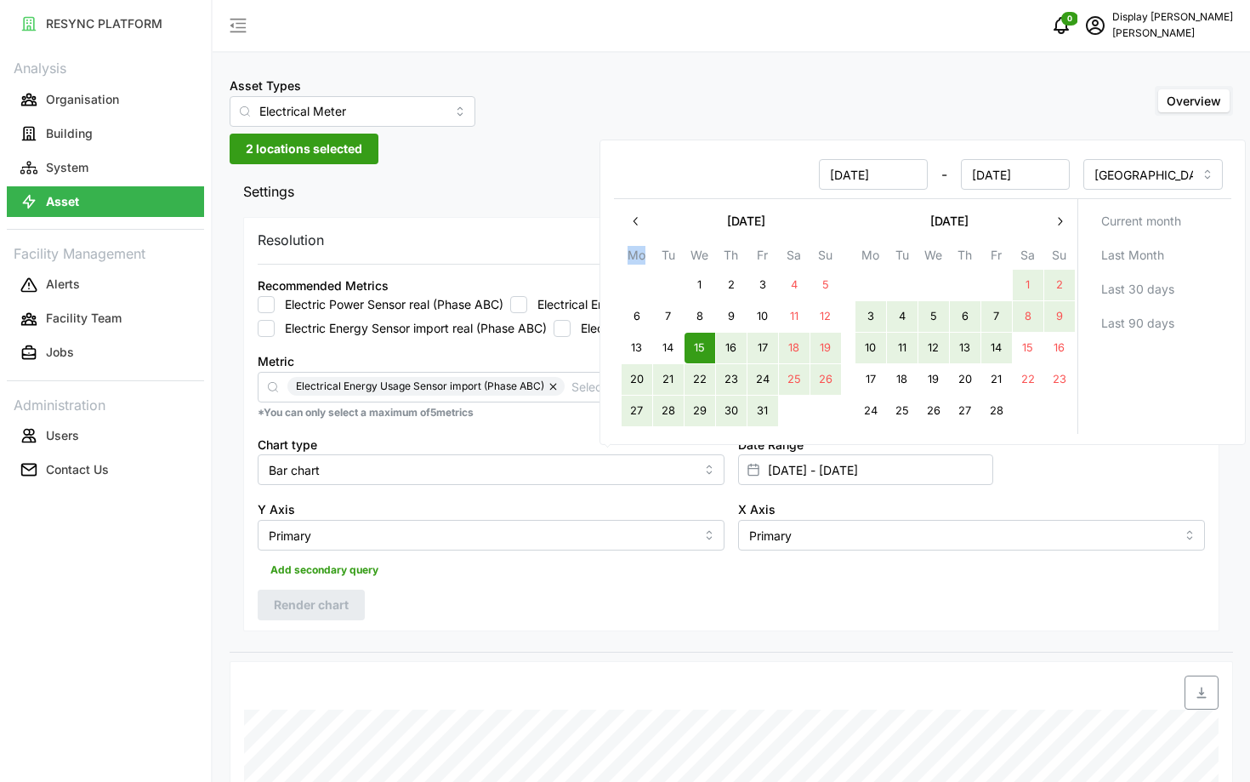
click at [1001, 344] on button "14" at bounding box center [996, 348] width 31 height 31
type input "15 Jan 2025 - 14 Feb 2025"
type input "15 Jan 2025"
type input "14 Feb 2025"
click at [979, 588] on div "Resolution 5m 15m 1h 1D 1M Recommended Metrics Electric Power Sensor real (Phas…" at bounding box center [731, 424] width 976 height 415
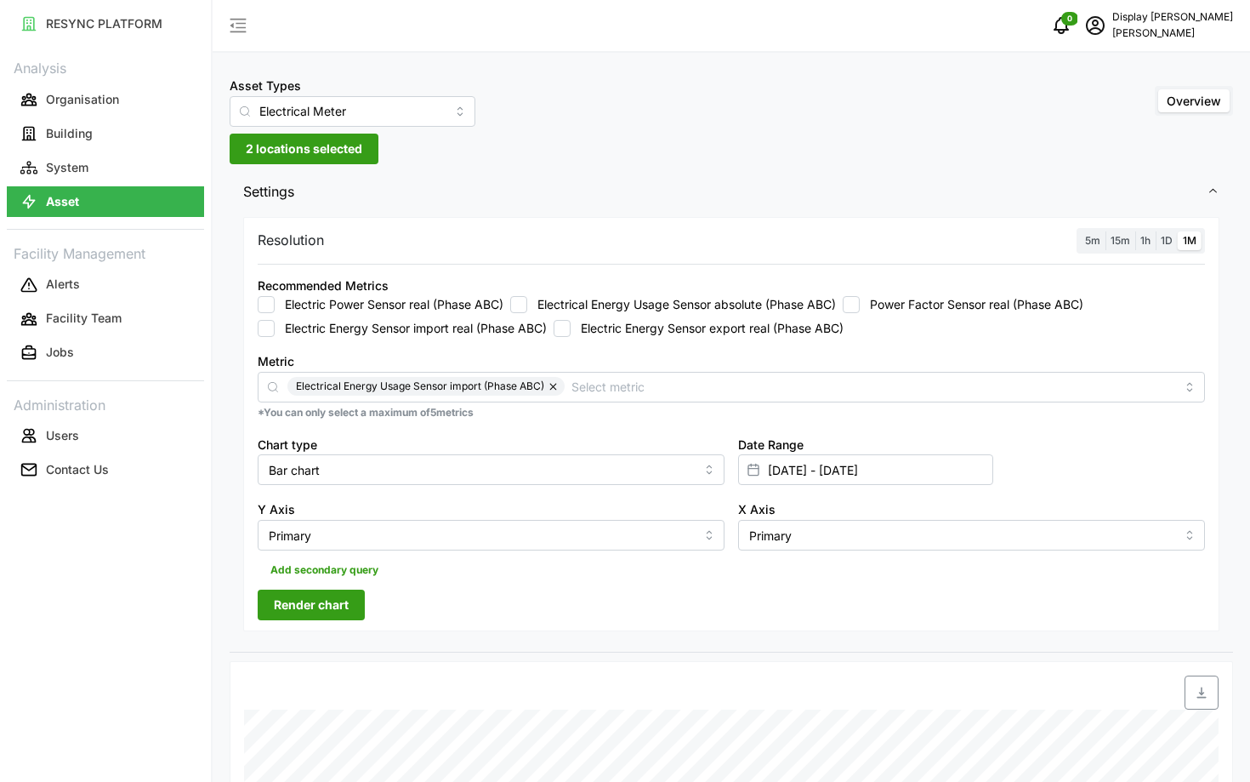
click at [274, 602] on span "Render chart" at bounding box center [311, 604] width 75 height 29
click at [125, 175] on button "System" at bounding box center [105, 167] width 197 height 31
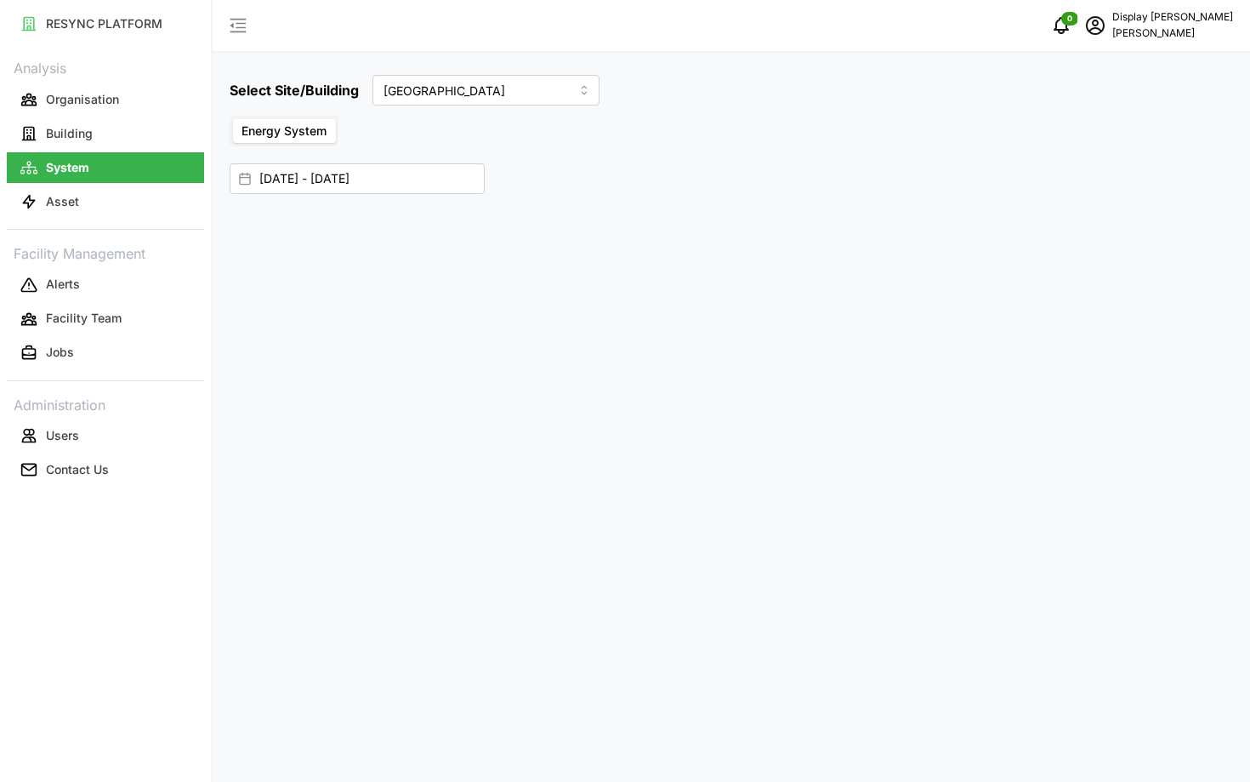
click at [126, 155] on button "System" at bounding box center [105, 167] width 197 height 31
type input "Dormitory Building"
click at [117, 137] on button "Building" at bounding box center [105, 133] width 197 height 31
